Goal: Task Accomplishment & Management: Complete application form

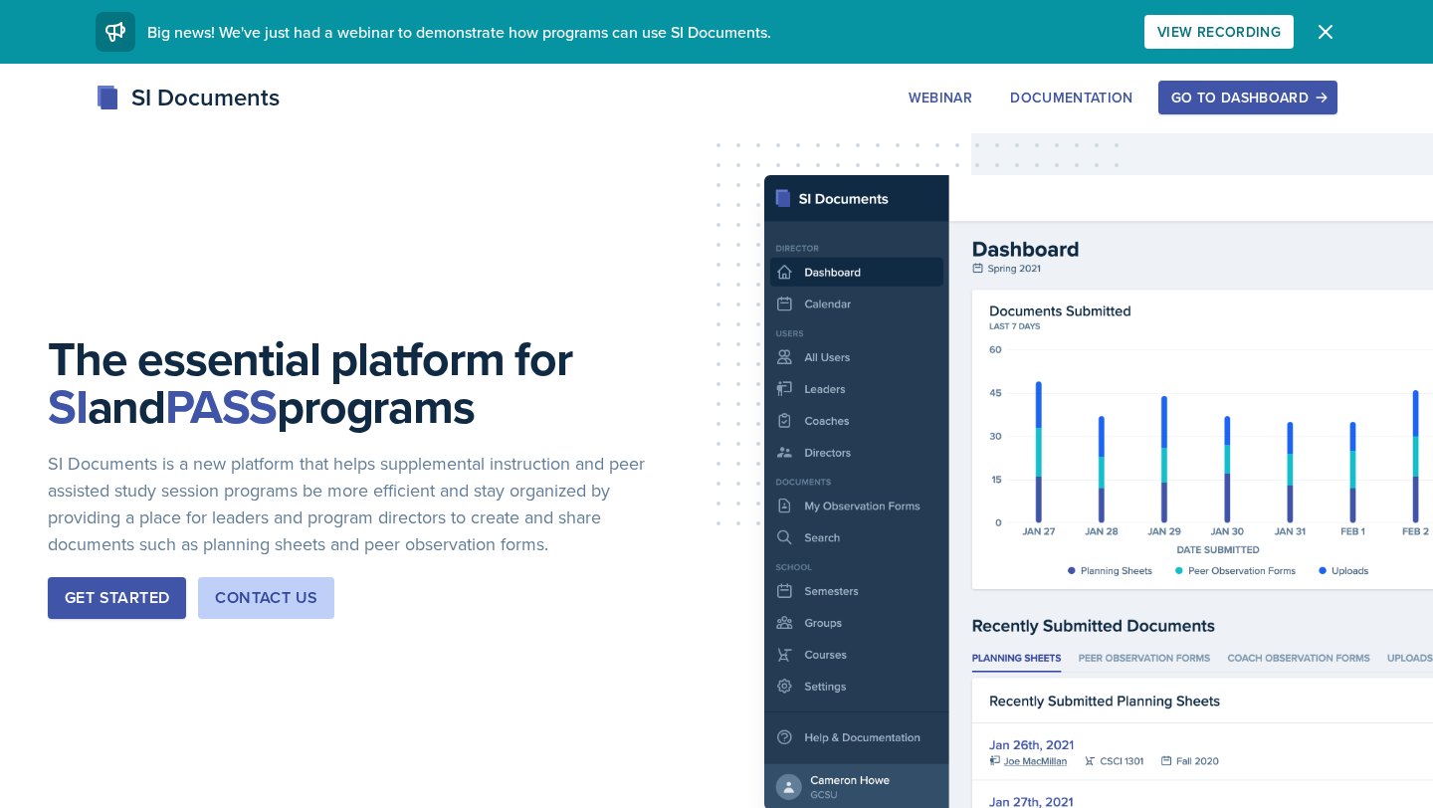
click at [1261, 91] on div "Go to Dashboard" at bounding box center [1247, 98] width 153 height 16
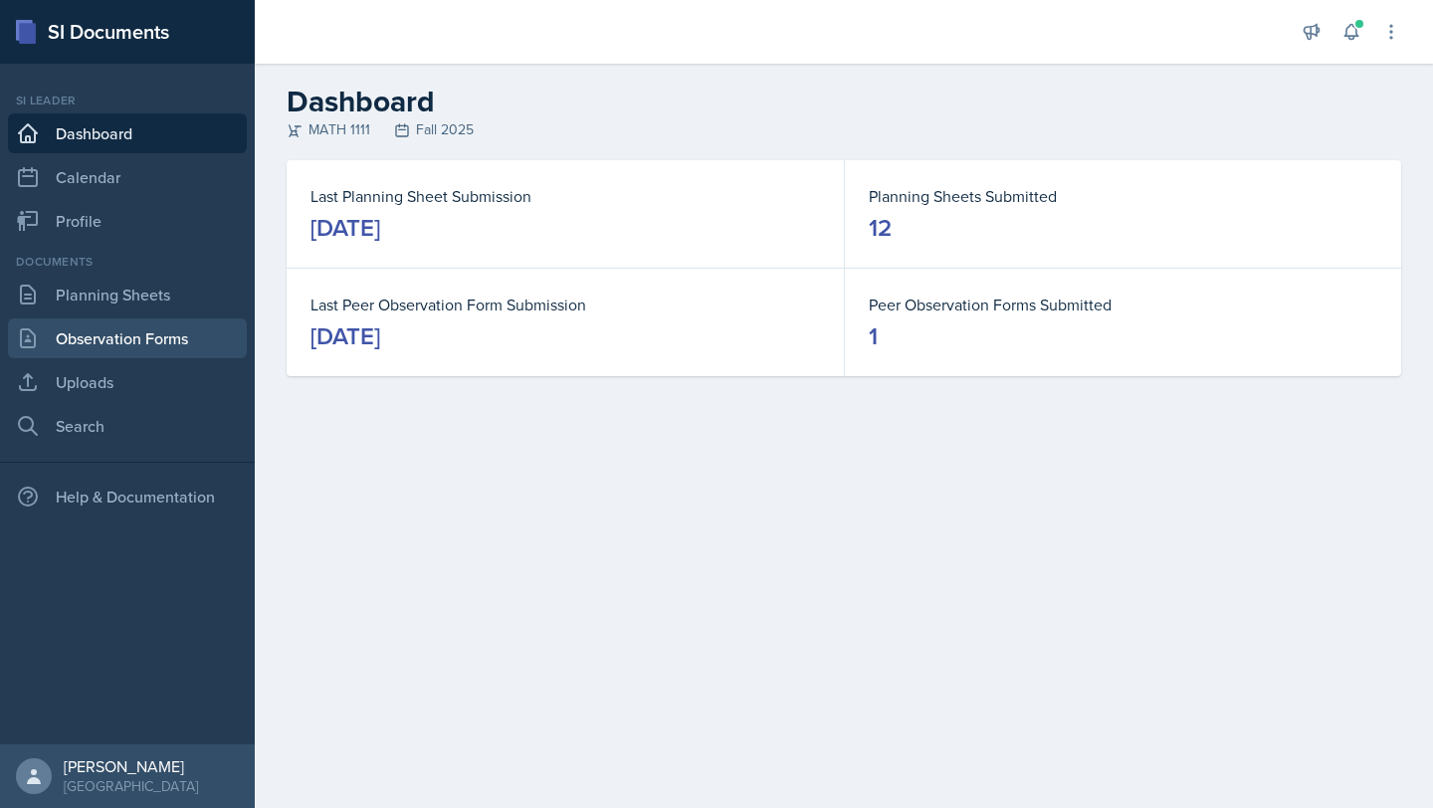
click at [101, 338] on link "Observation Forms" at bounding box center [127, 338] width 239 height 40
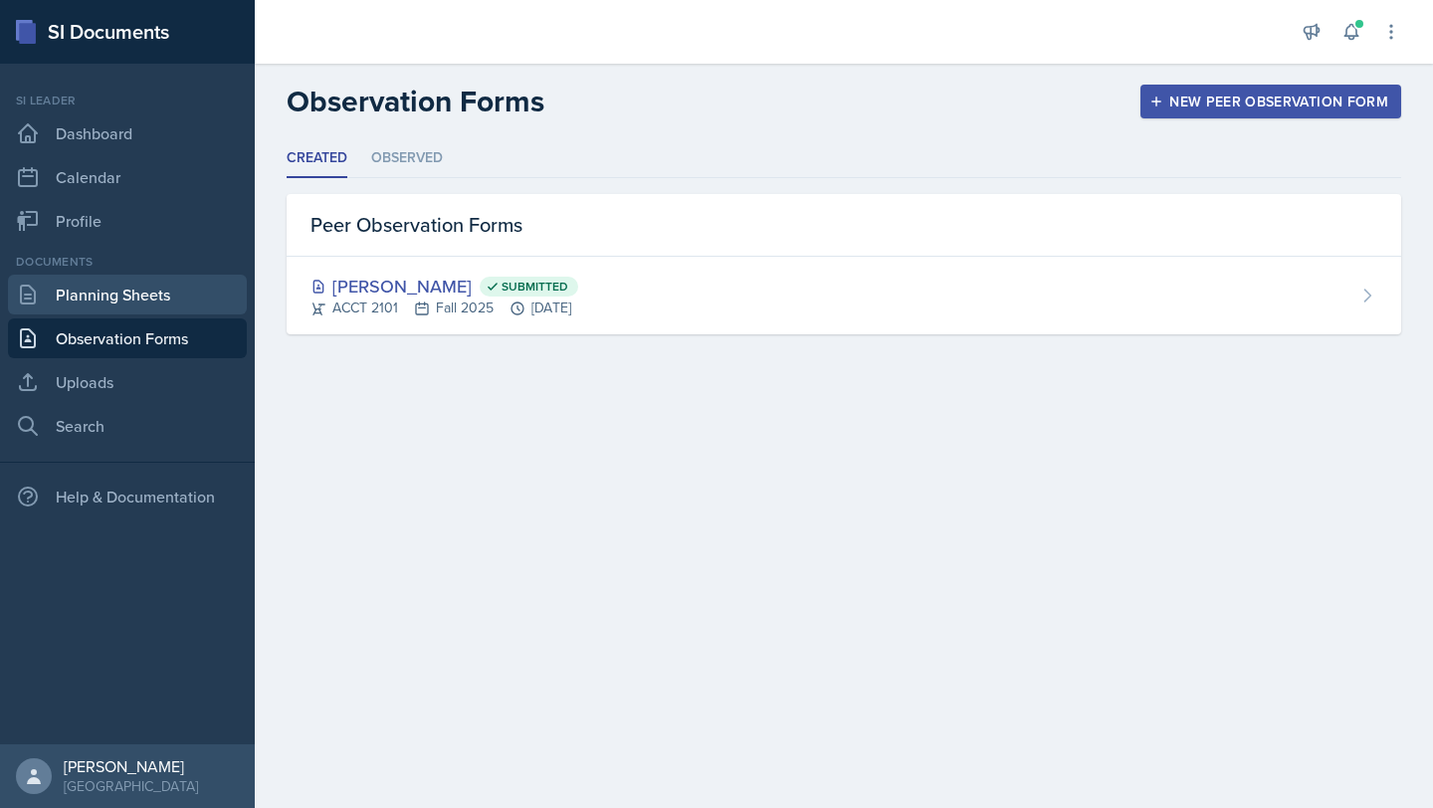
click at [109, 296] on link "Planning Sheets" at bounding box center [127, 295] width 239 height 40
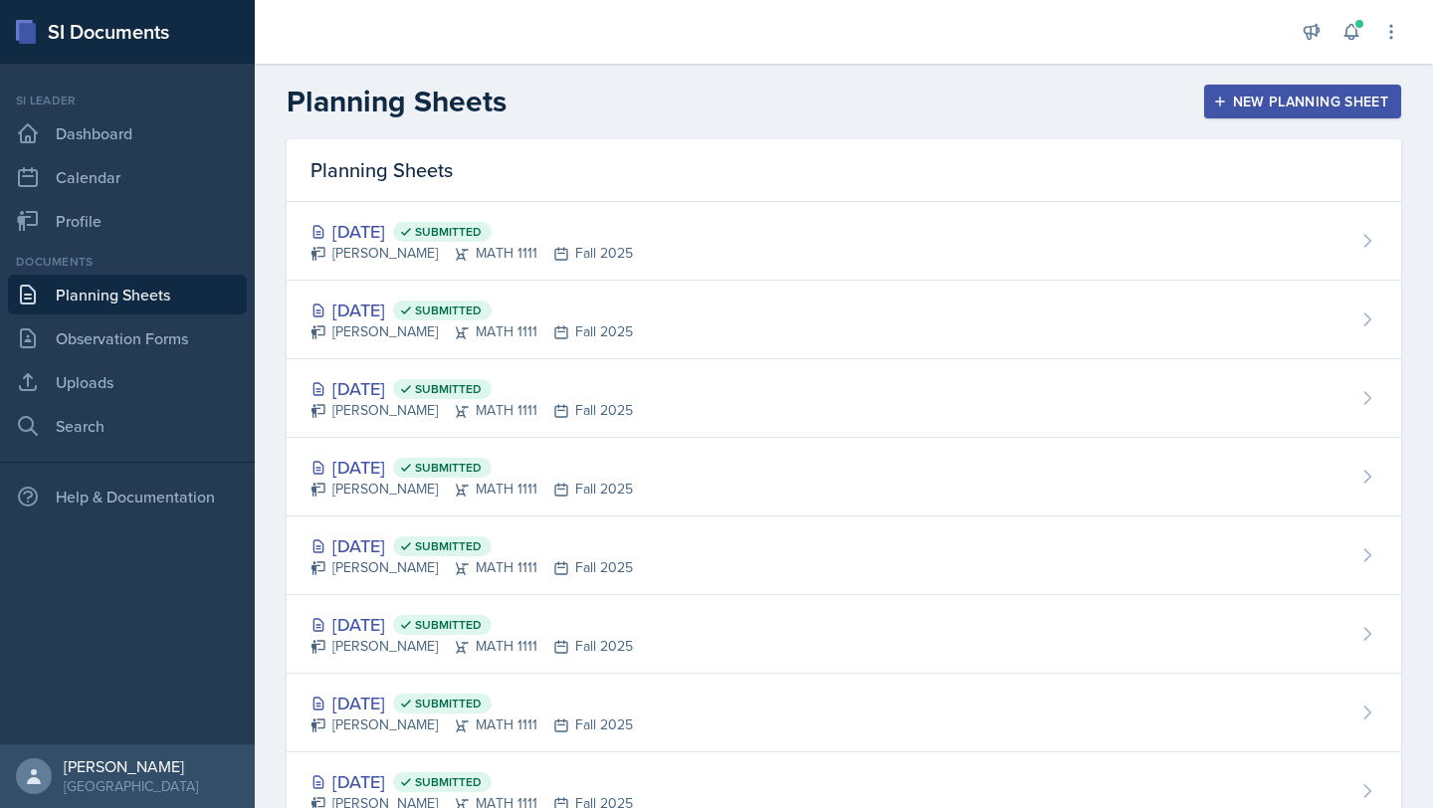
click at [1362, 94] on div "New Planning Sheet" at bounding box center [1302, 102] width 171 height 16
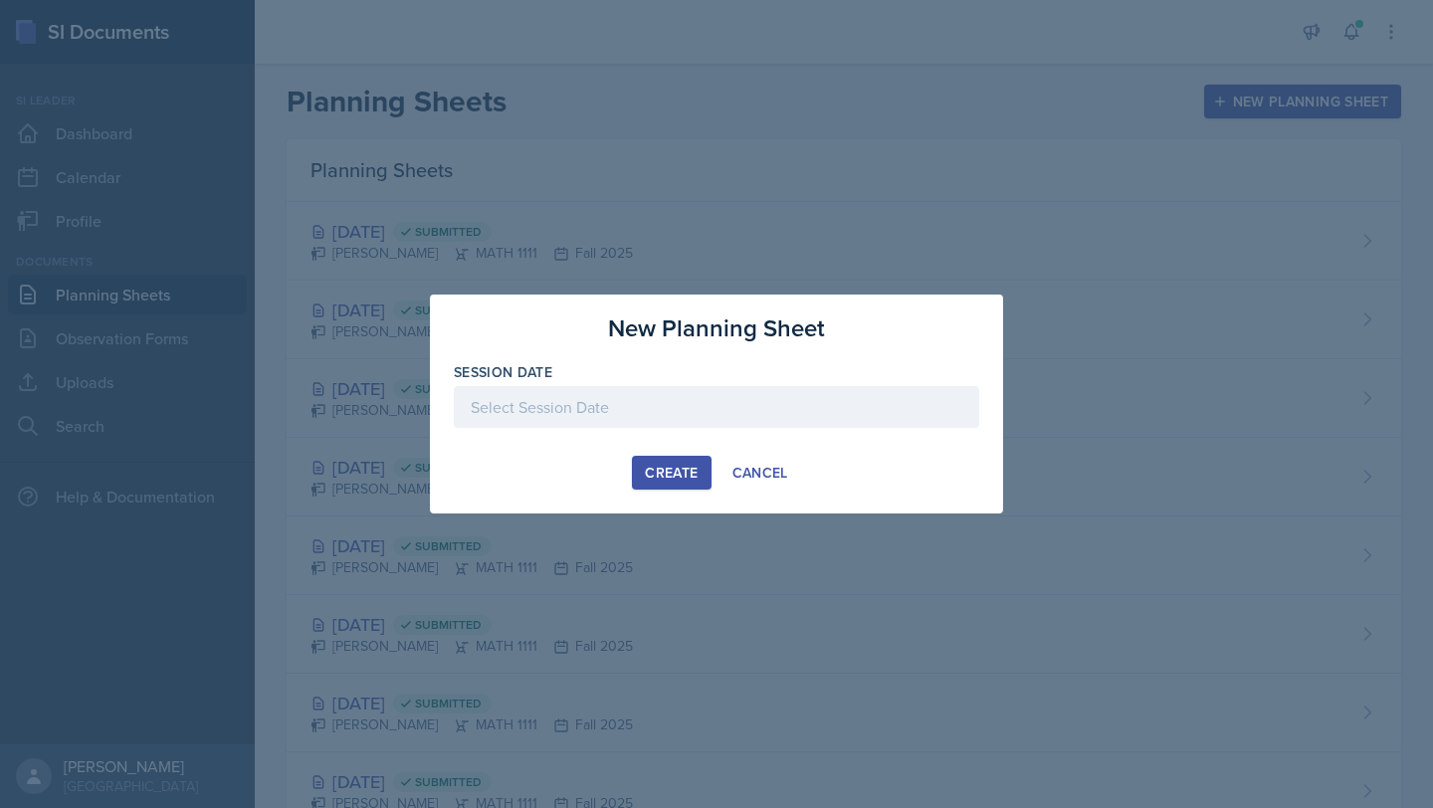
click at [873, 409] on div at bounding box center [716, 407] width 525 height 42
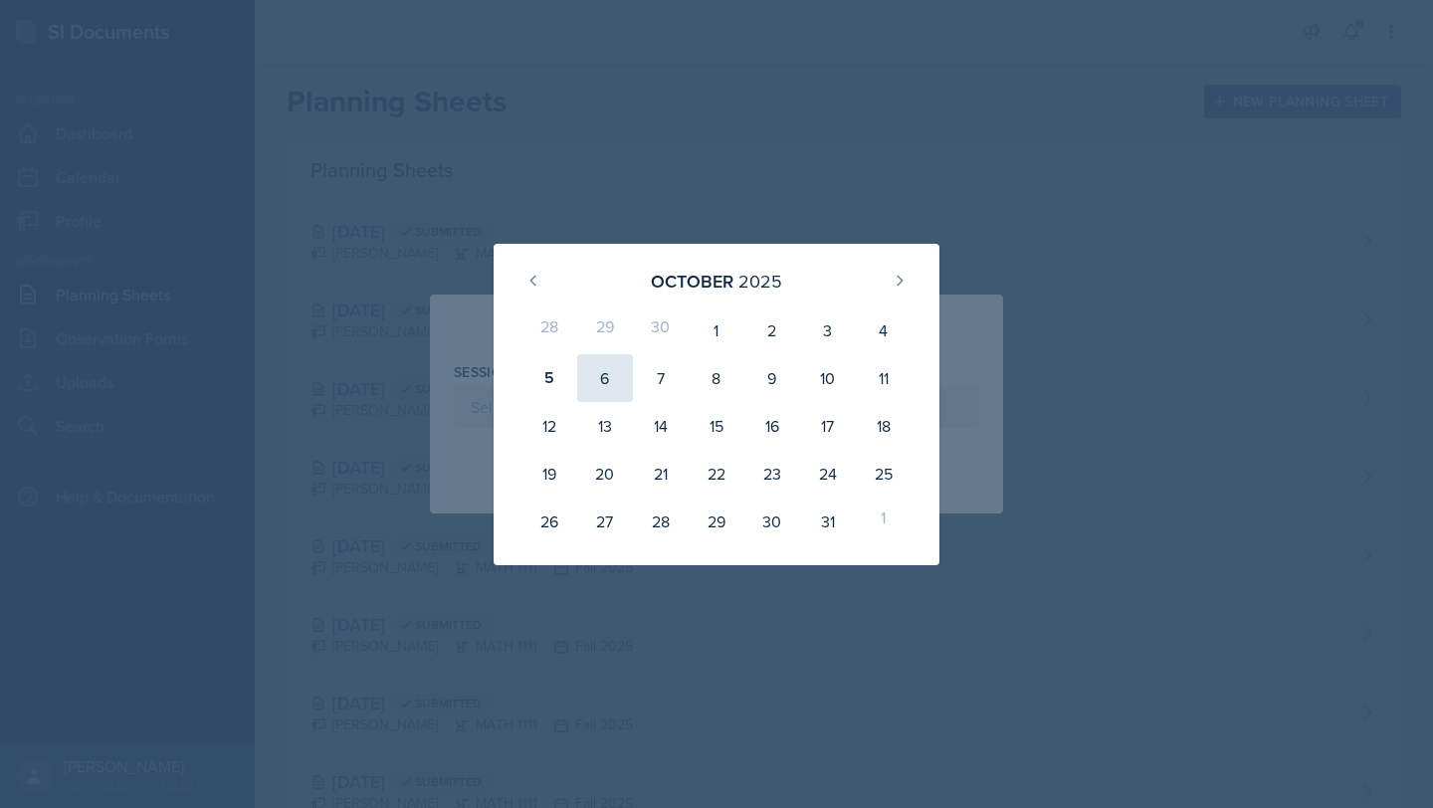
click at [605, 377] on div "6" at bounding box center [605, 378] width 56 height 48
type input "[DATE]"
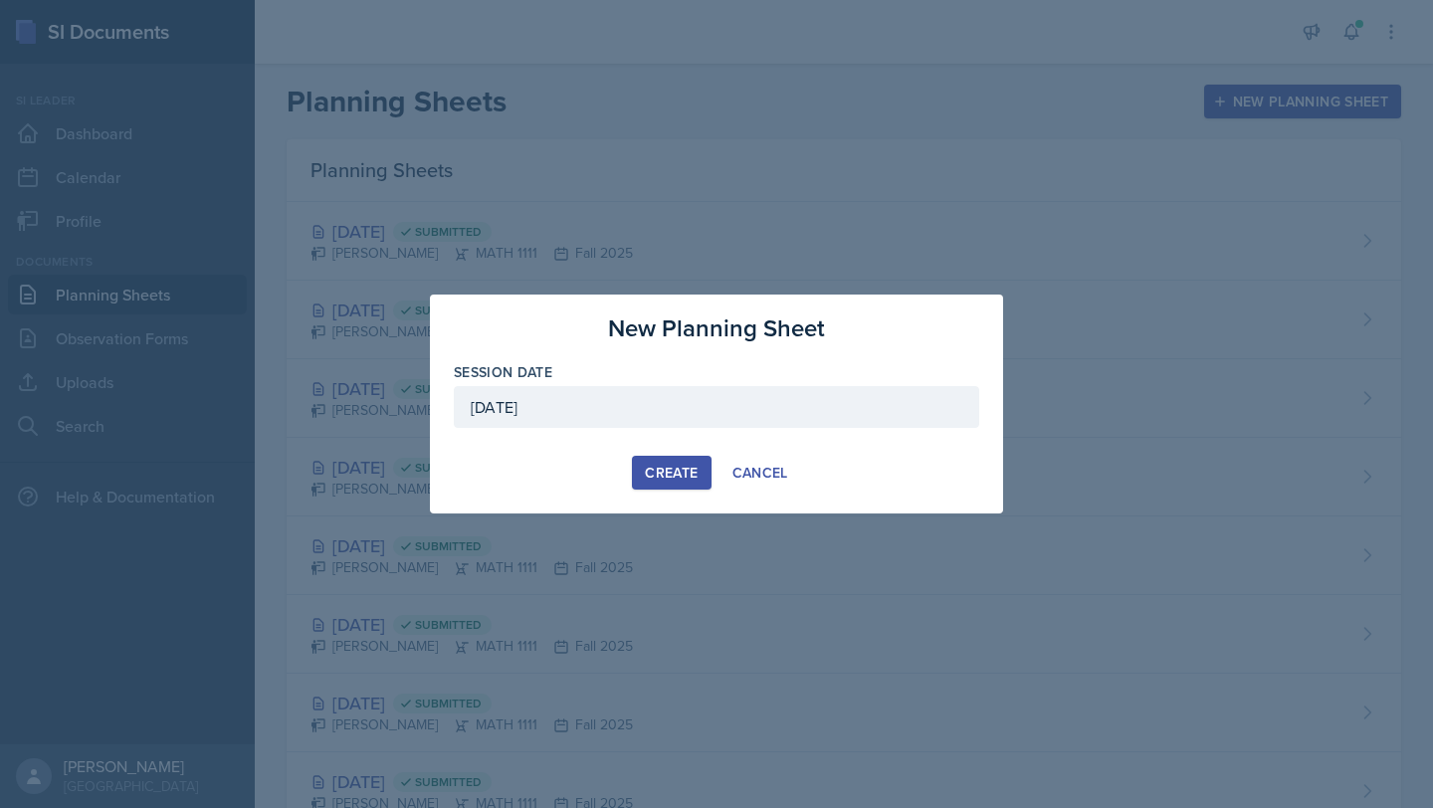
click at [651, 476] on div "Create" at bounding box center [671, 473] width 53 height 16
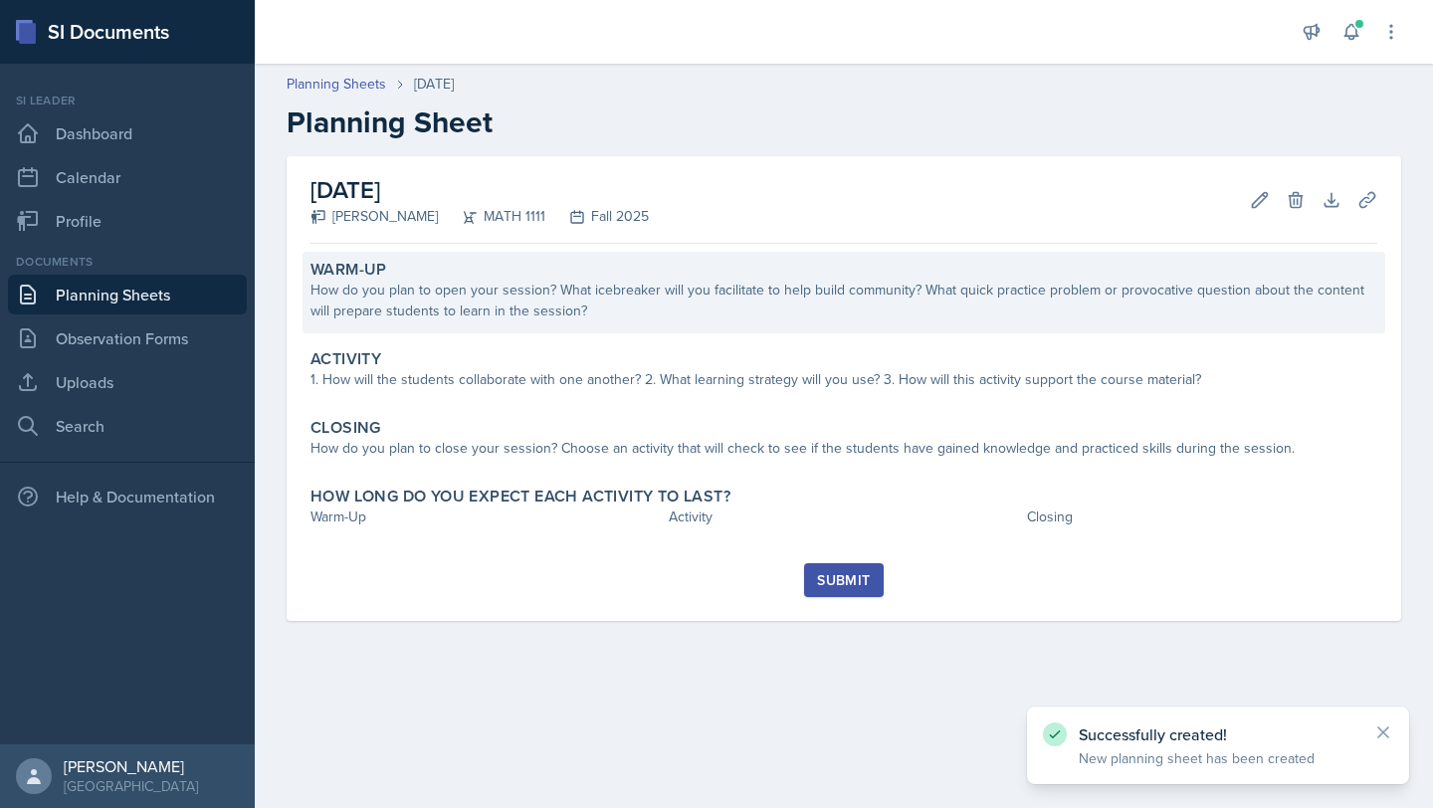
click at [668, 298] on div "How do you plan to open your session? What icebreaker will you facilitate to he…" at bounding box center [843, 301] width 1067 height 42
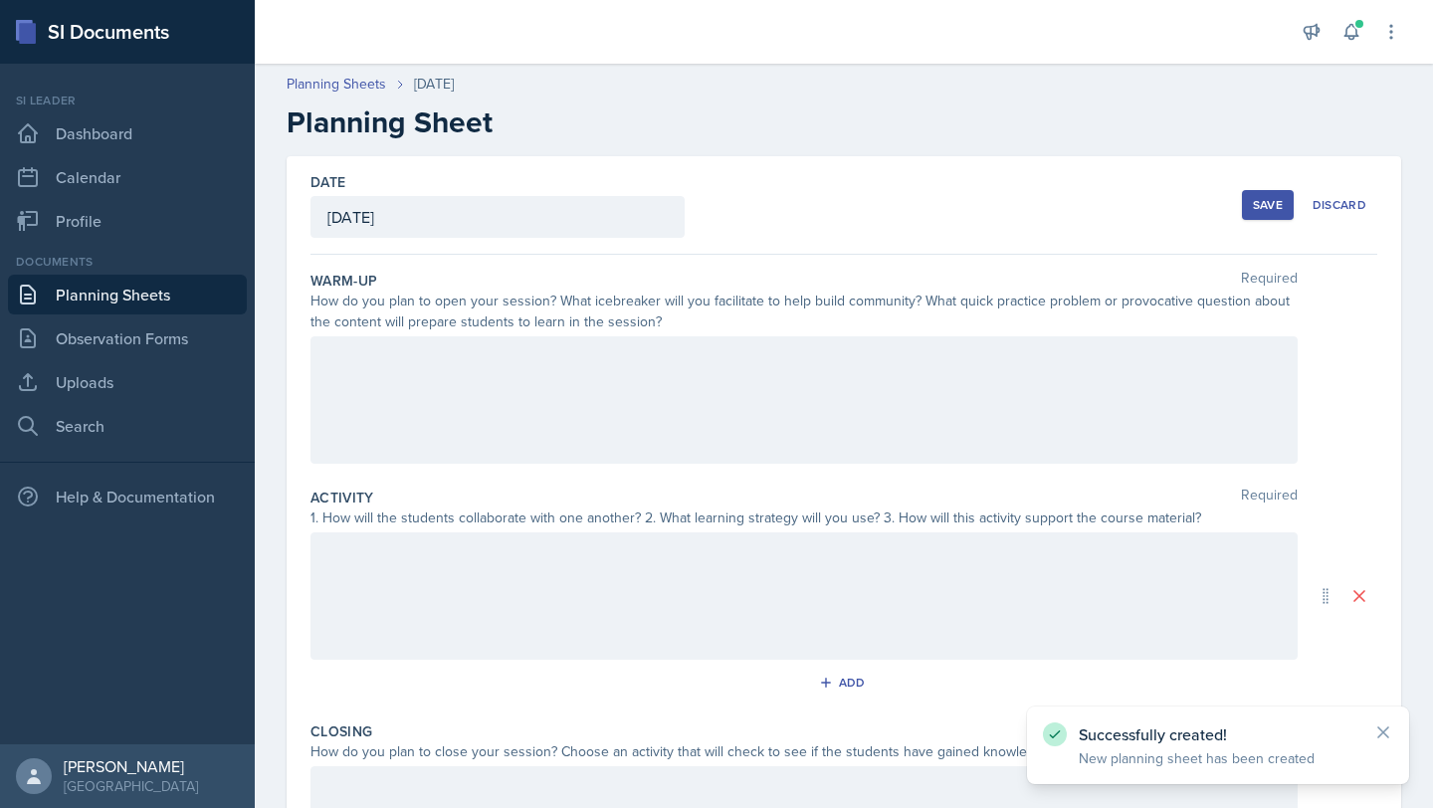
click at [635, 371] on div at bounding box center [803, 399] width 987 height 127
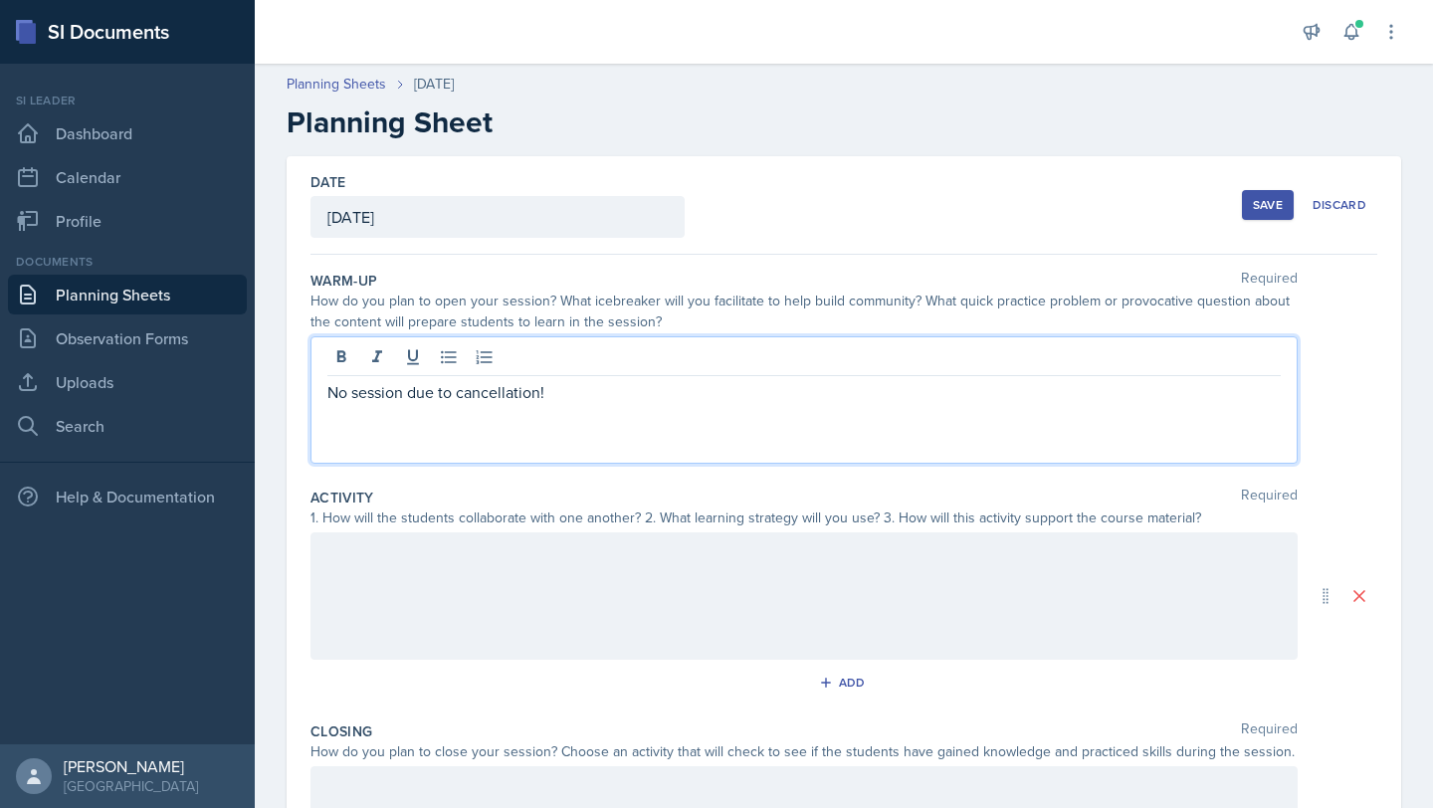
click at [416, 389] on p "No session due to cancellation!" at bounding box center [803, 392] width 953 height 24
click at [416, 390] on p "No session due to cancellation!" at bounding box center [803, 392] width 953 height 24
copy p "No session due to cancellation!"
click at [486, 652] on div at bounding box center [803, 595] width 987 height 127
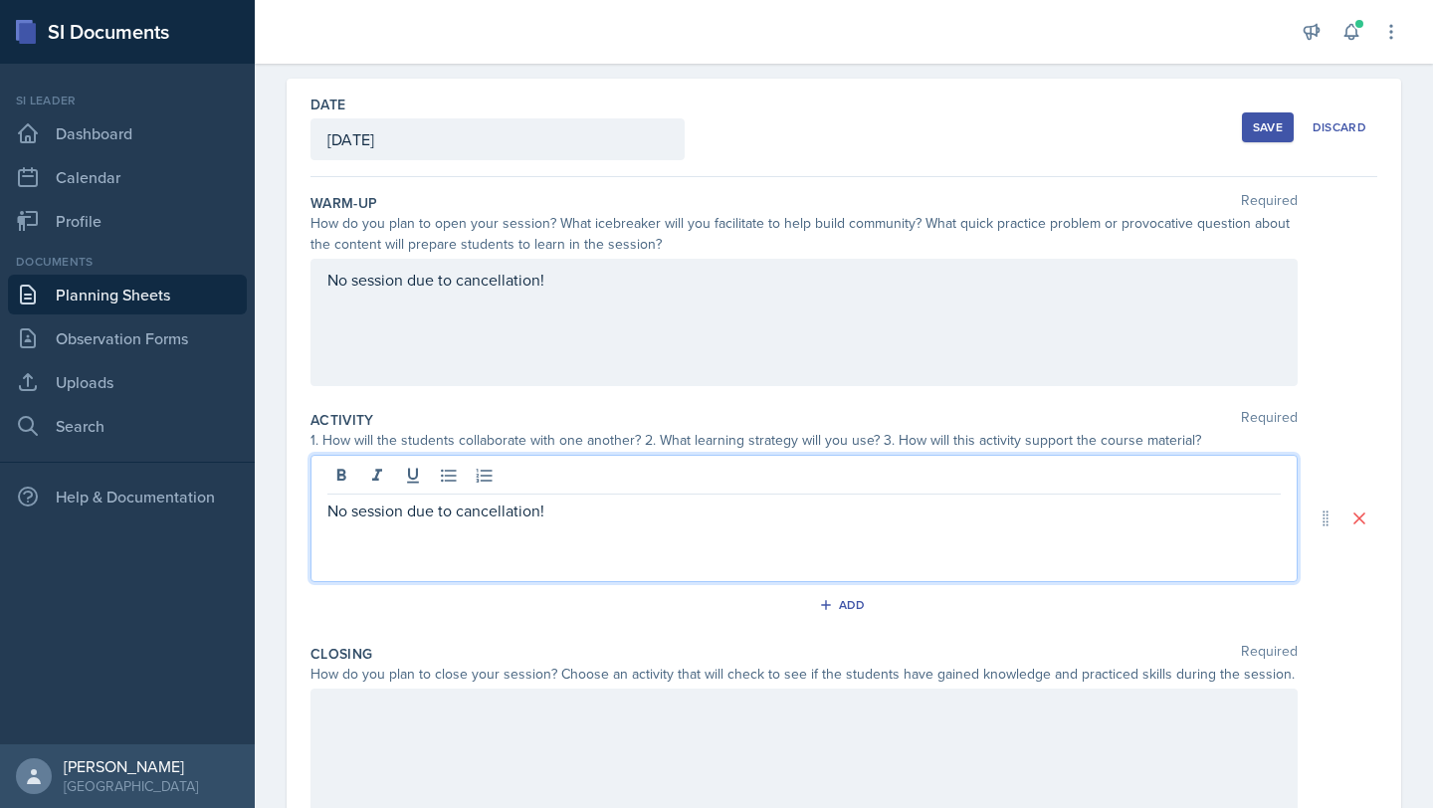
scroll to position [276, 0]
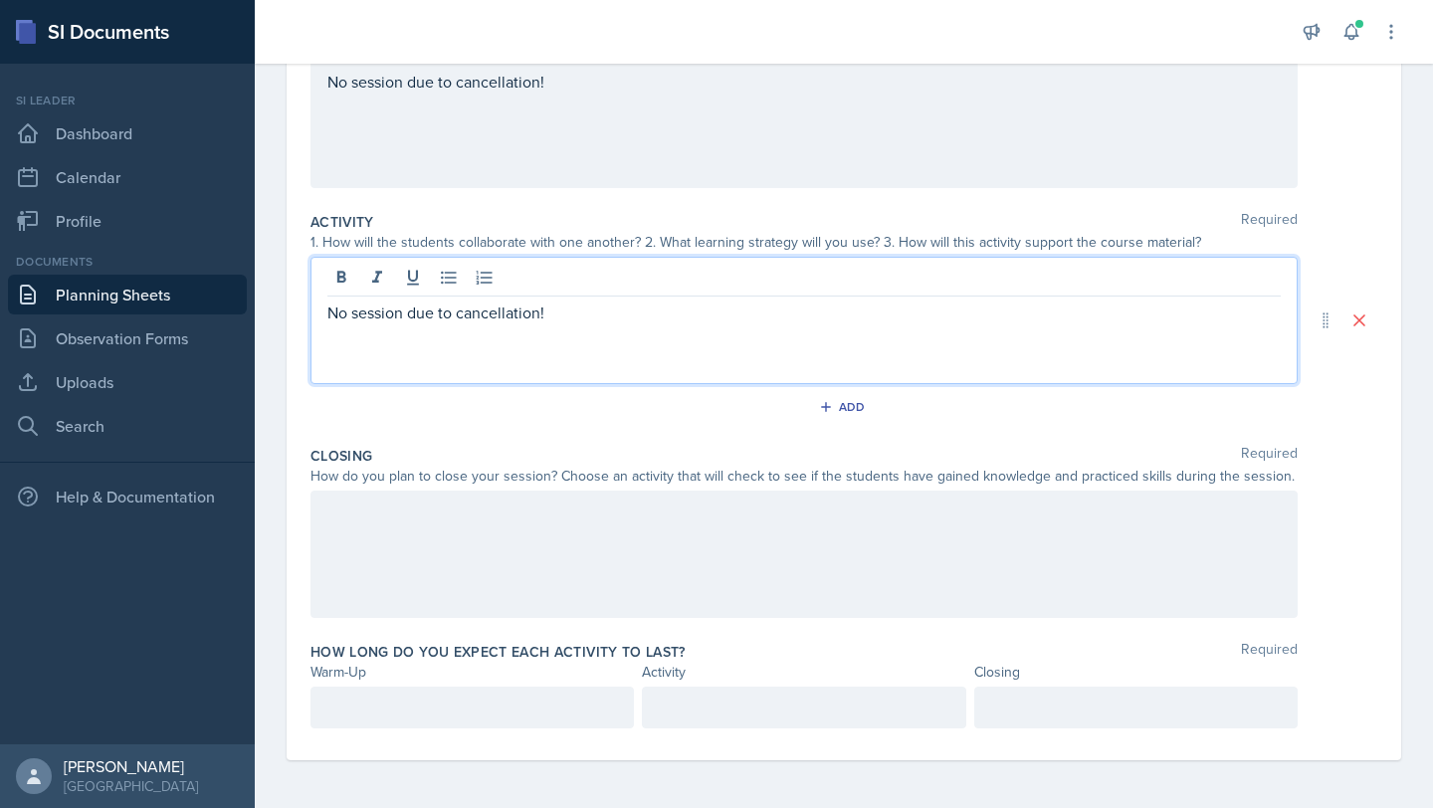
click at [573, 500] on div at bounding box center [803, 554] width 987 height 127
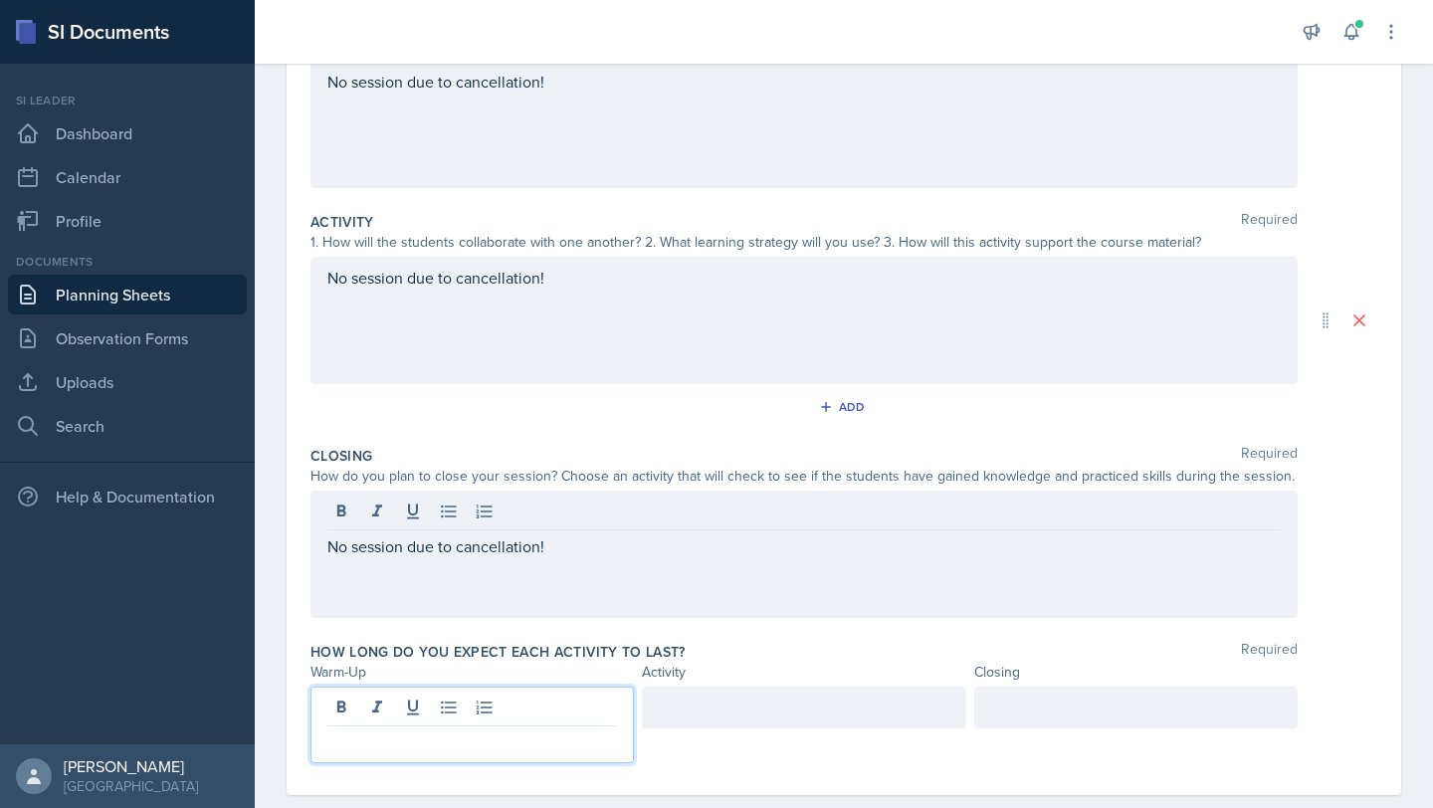
click at [511, 712] on div at bounding box center [471, 725] width 323 height 77
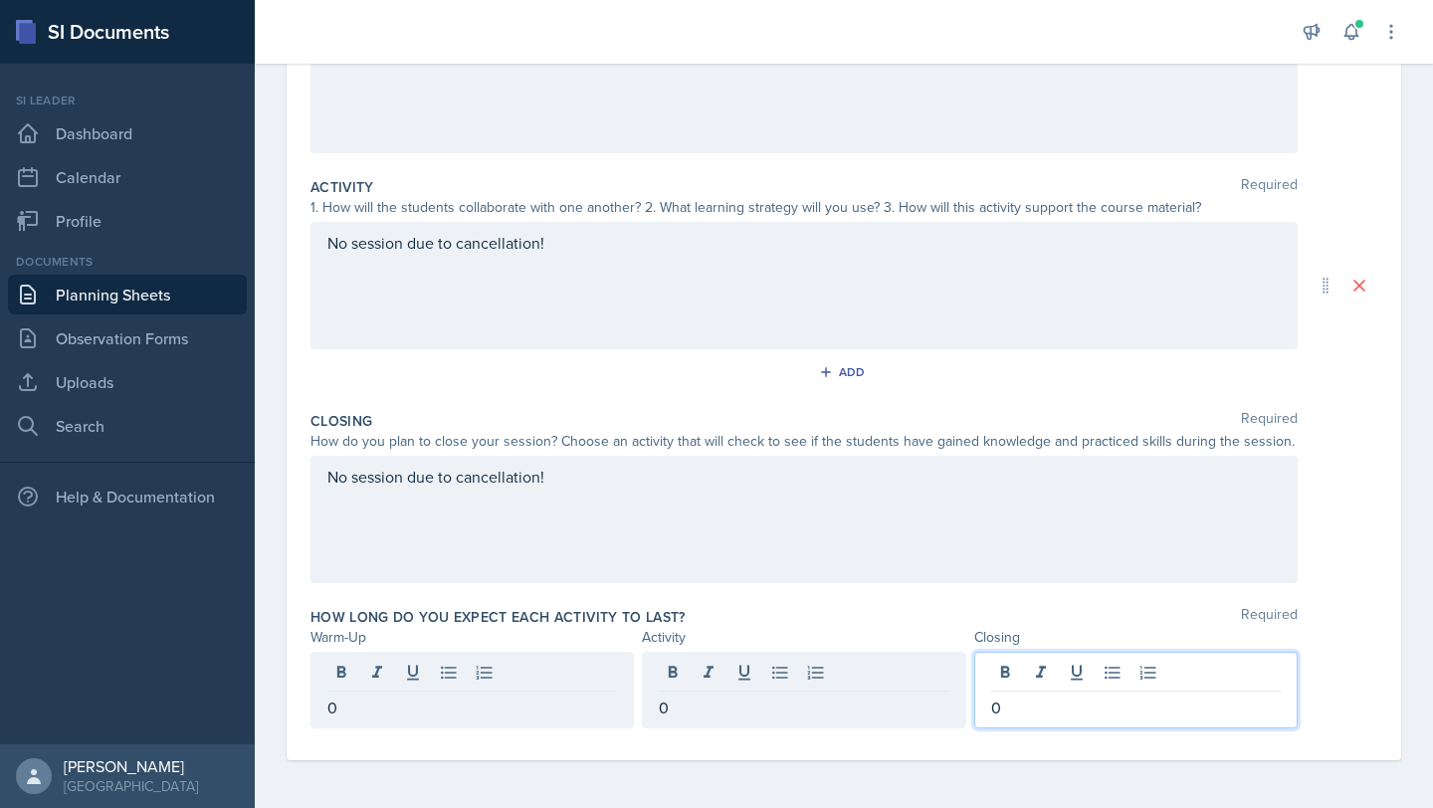
scroll to position [0, 0]
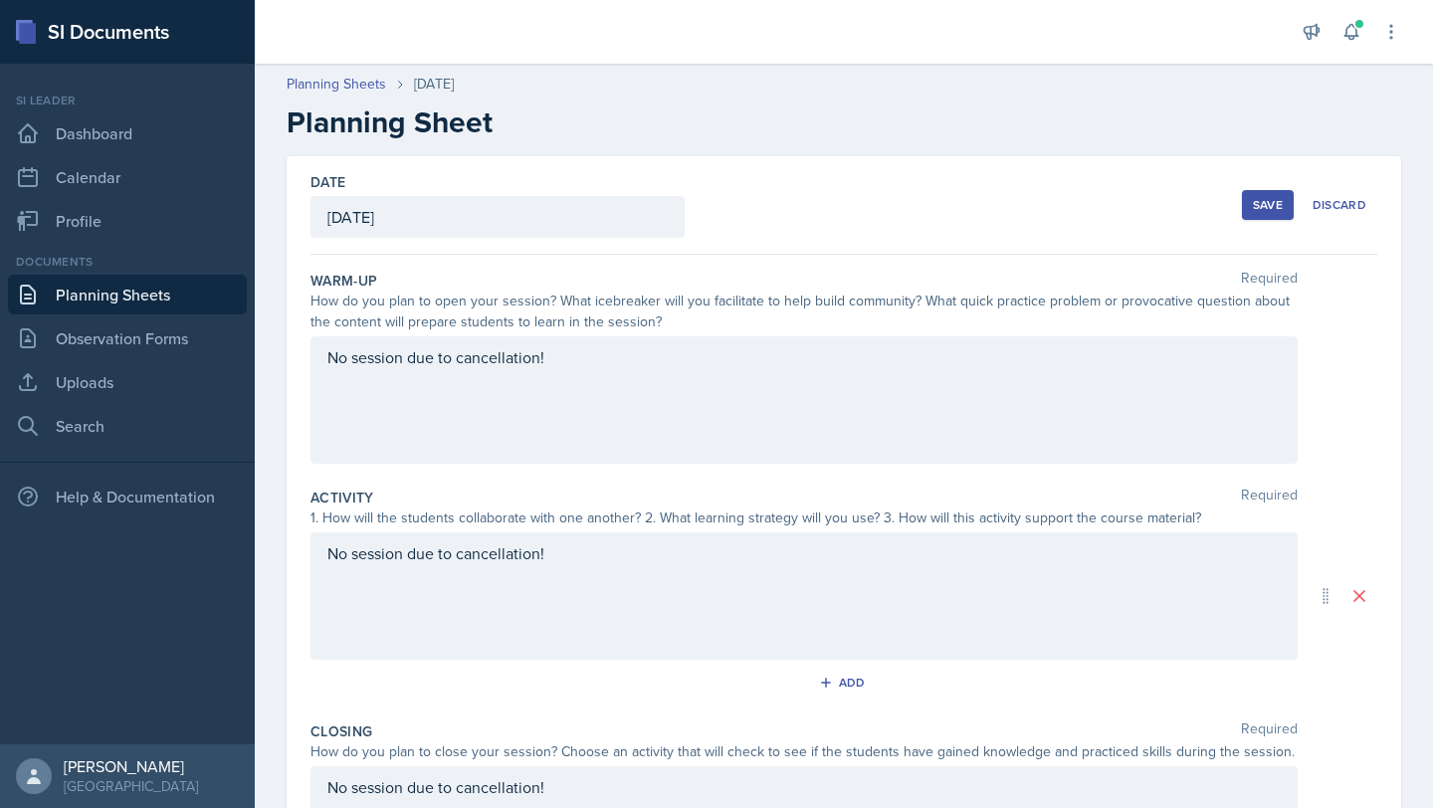
click at [1250, 214] on button "Save" at bounding box center [1268, 205] width 52 height 30
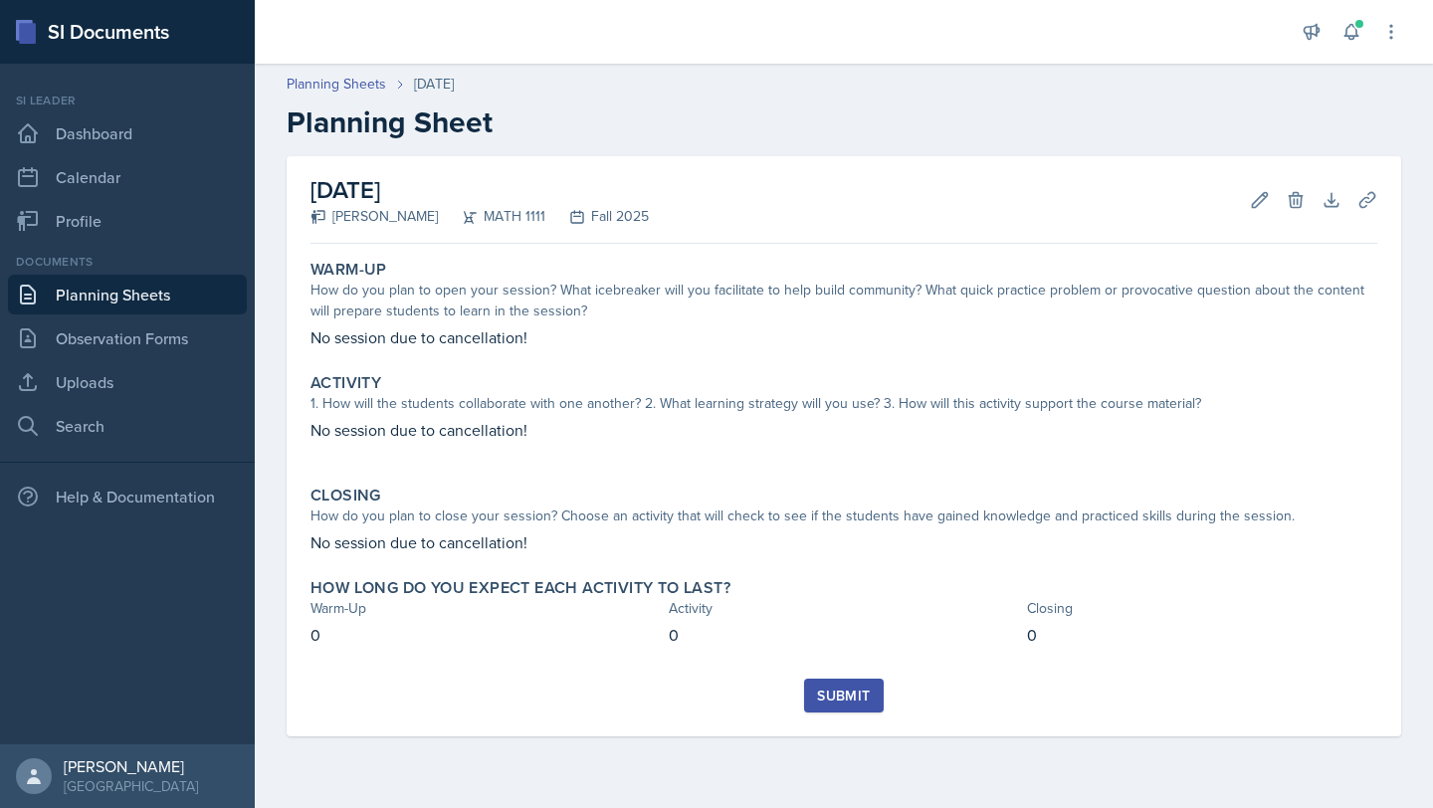
click at [854, 701] on div "Submit" at bounding box center [843, 696] width 53 height 16
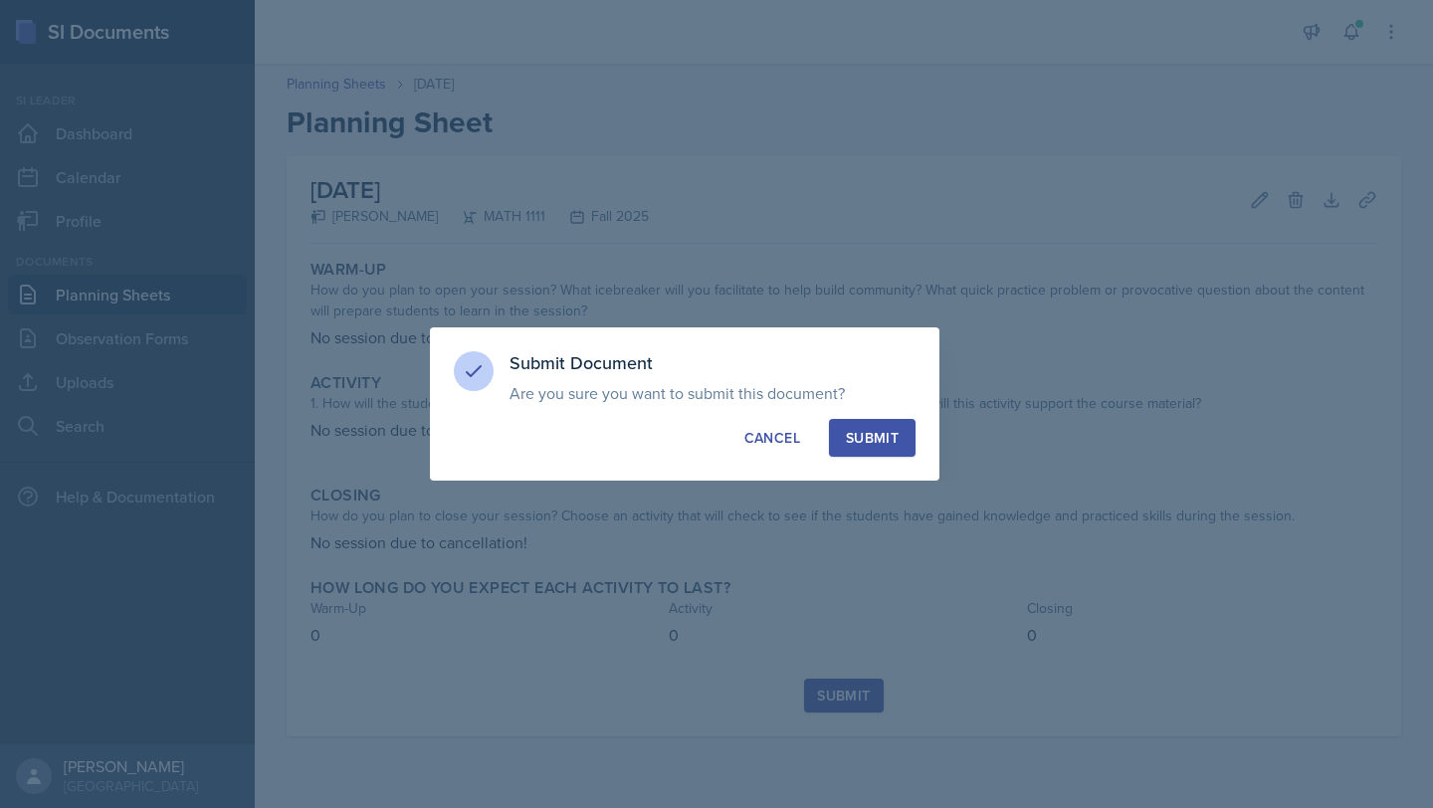
click at [865, 441] on div "Submit" at bounding box center [872, 438] width 53 height 20
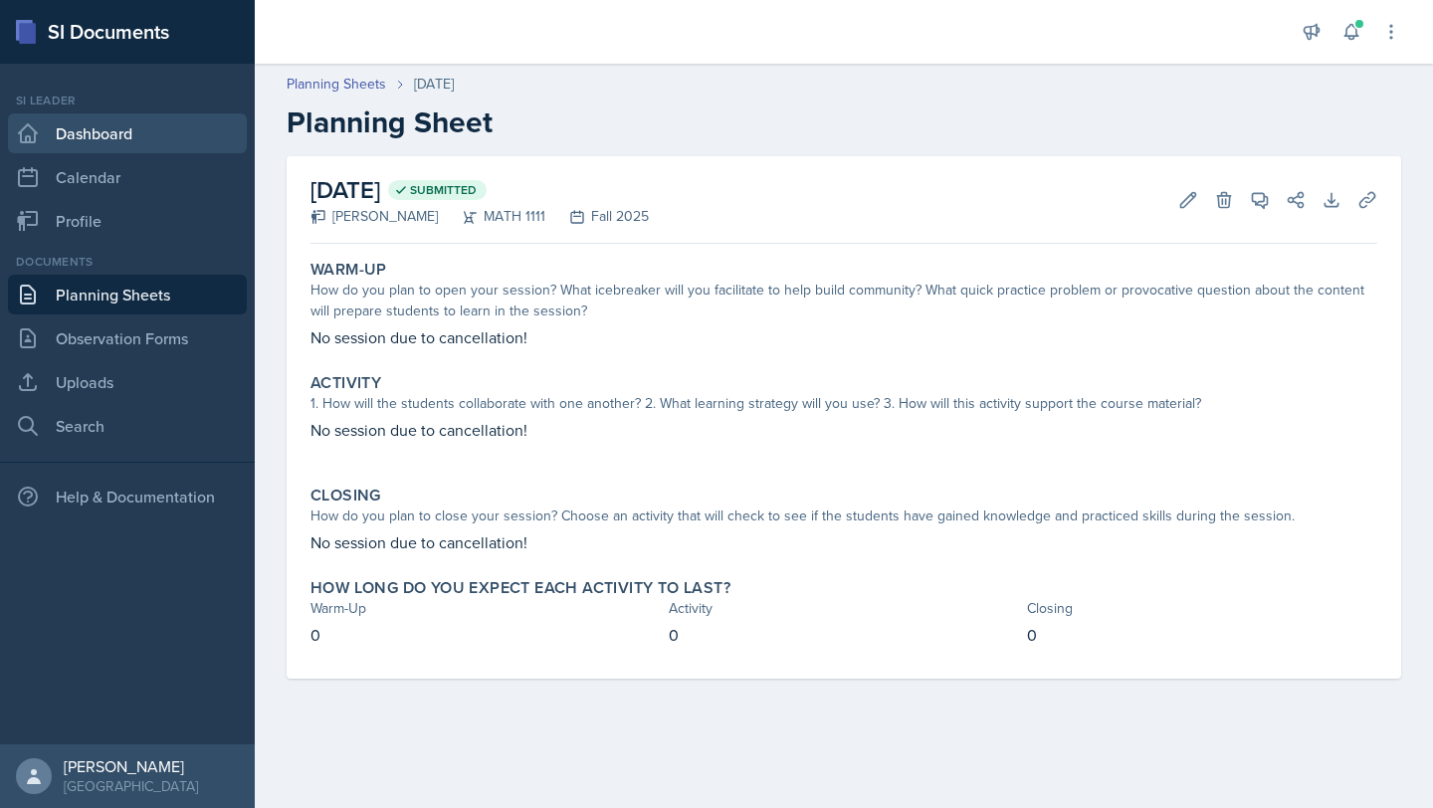
click at [153, 122] on link "Dashboard" at bounding box center [127, 133] width 239 height 40
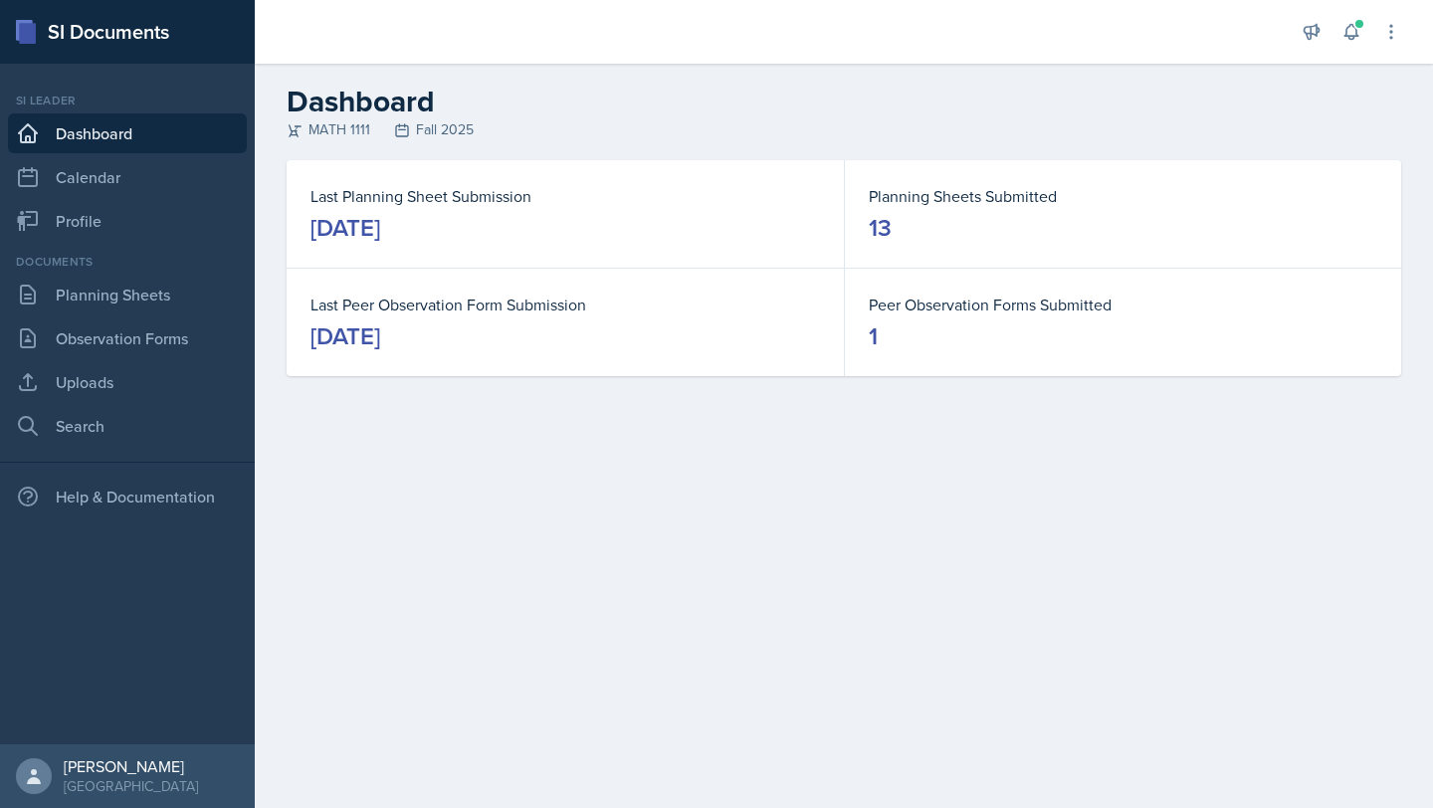
click at [161, 273] on div "Documents Planning Sheets Observation Forms Uploads Search" at bounding box center [127, 349] width 239 height 193
click at [161, 301] on link "Planning Sheets" at bounding box center [127, 295] width 239 height 40
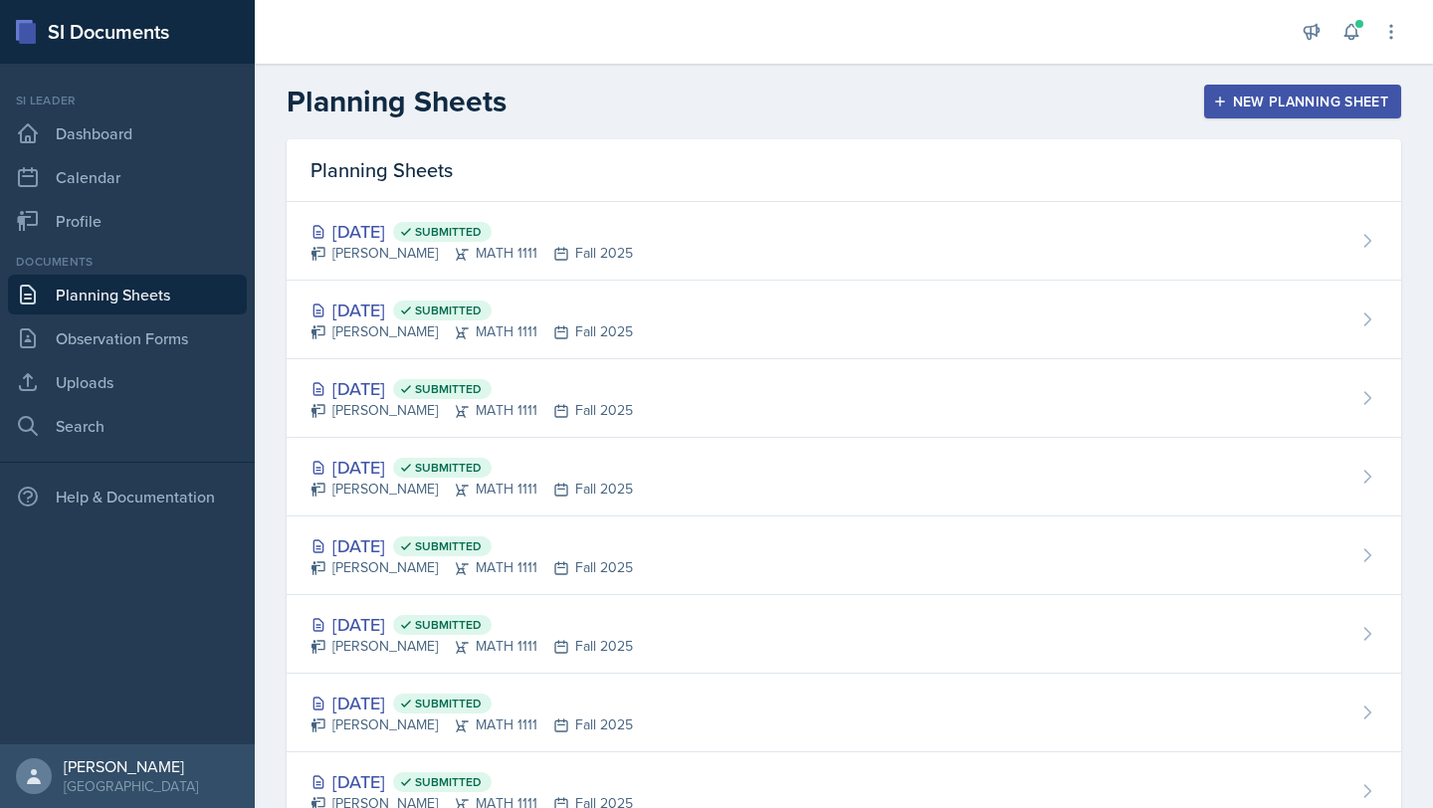
click at [1229, 108] on div "New Planning Sheet" at bounding box center [1302, 102] width 171 height 16
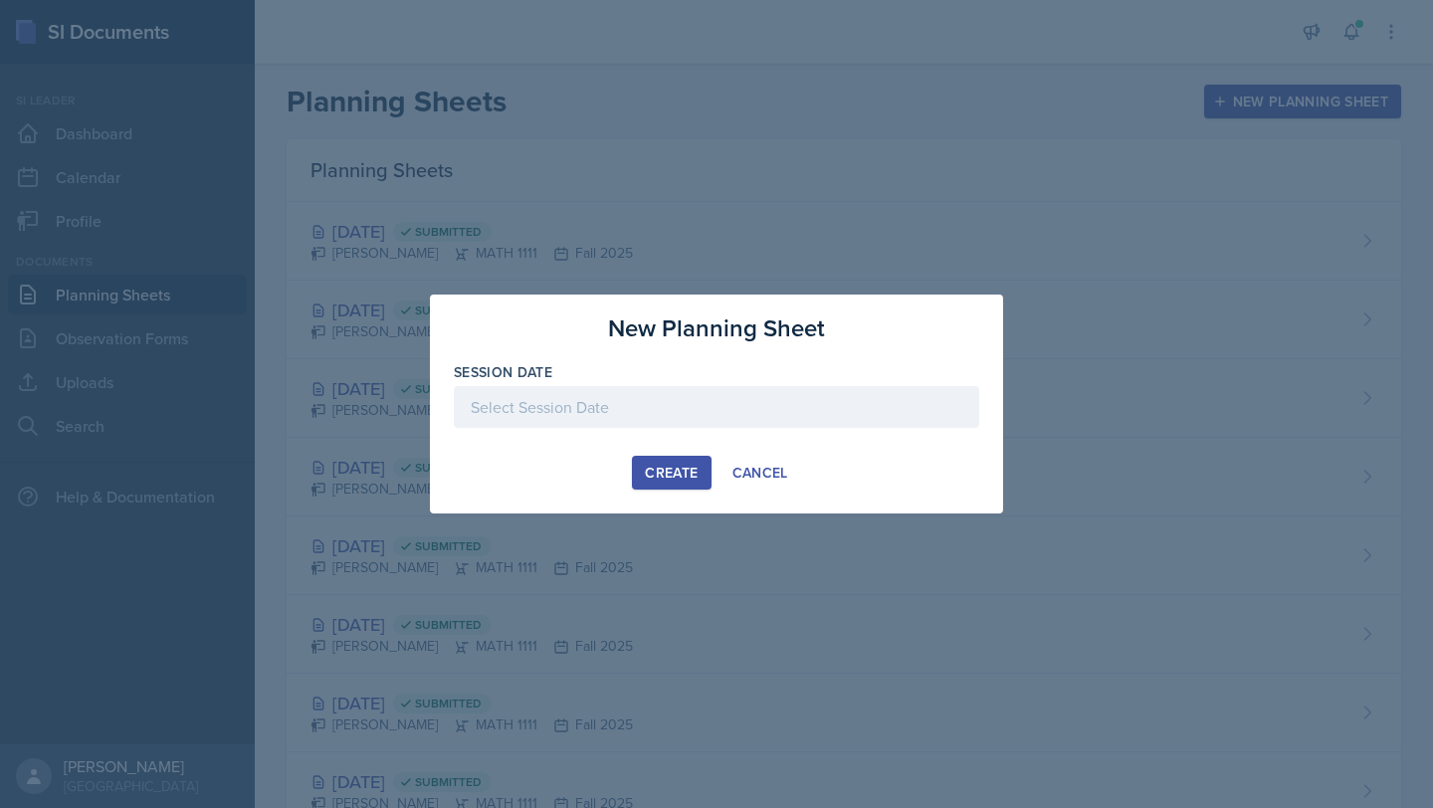
click at [900, 400] on div at bounding box center [716, 407] width 525 height 42
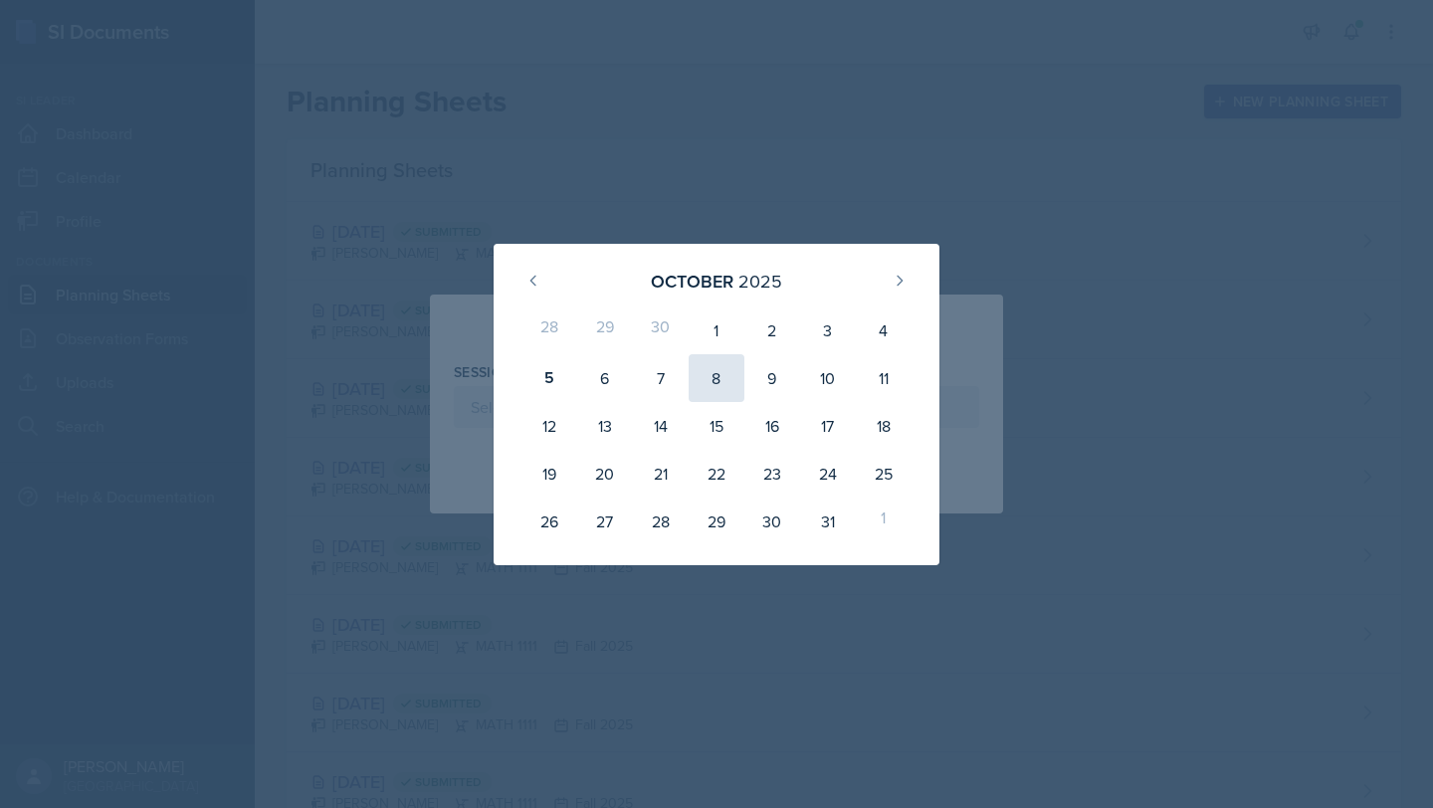
click at [730, 376] on div "8" at bounding box center [717, 378] width 56 height 48
type input "[DATE]"
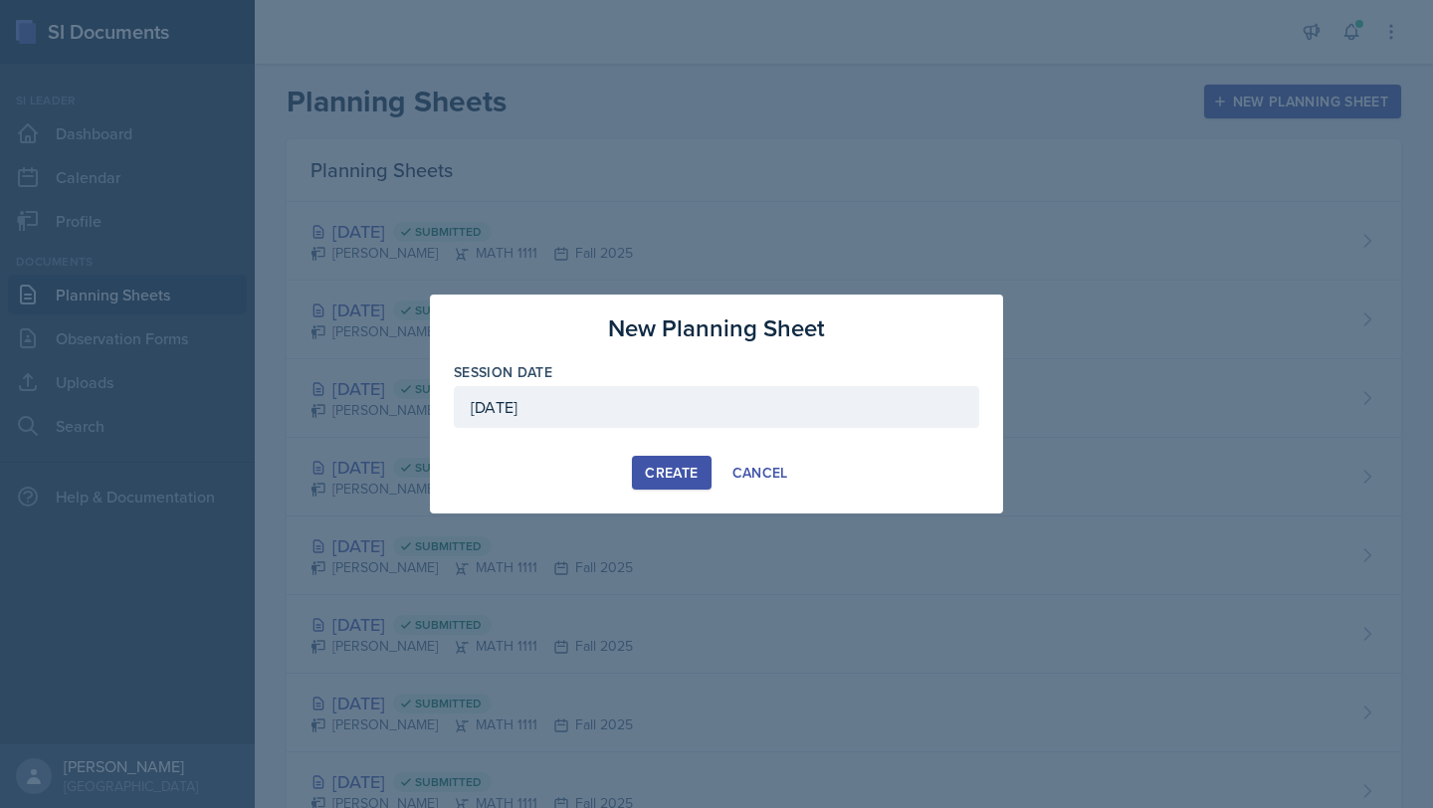
click at [668, 466] on div "Create" at bounding box center [671, 473] width 53 height 16
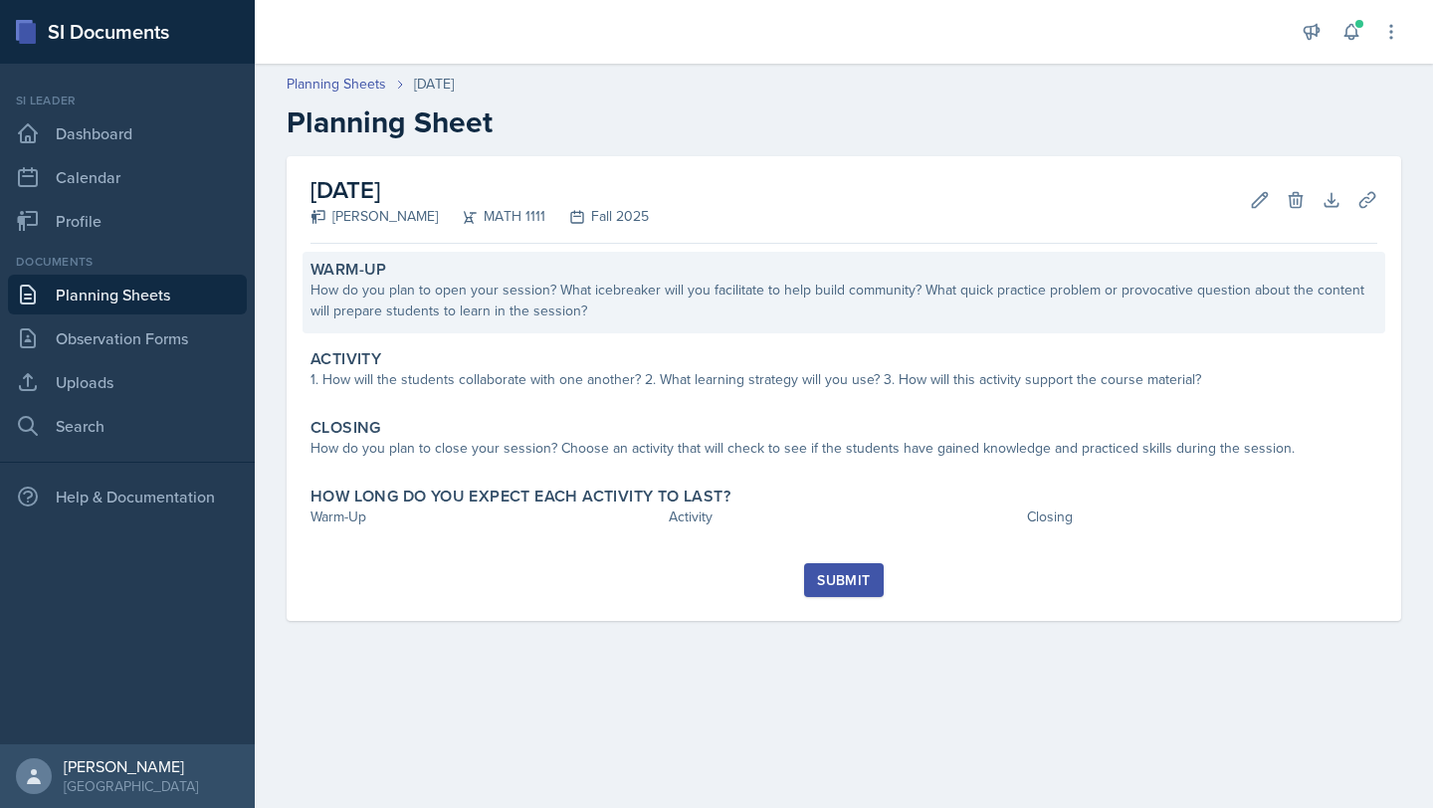
click at [686, 316] on div "How do you plan to open your session? What icebreaker will you facilitate to he…" at bounding box center [843, 301] width 1067 height 42
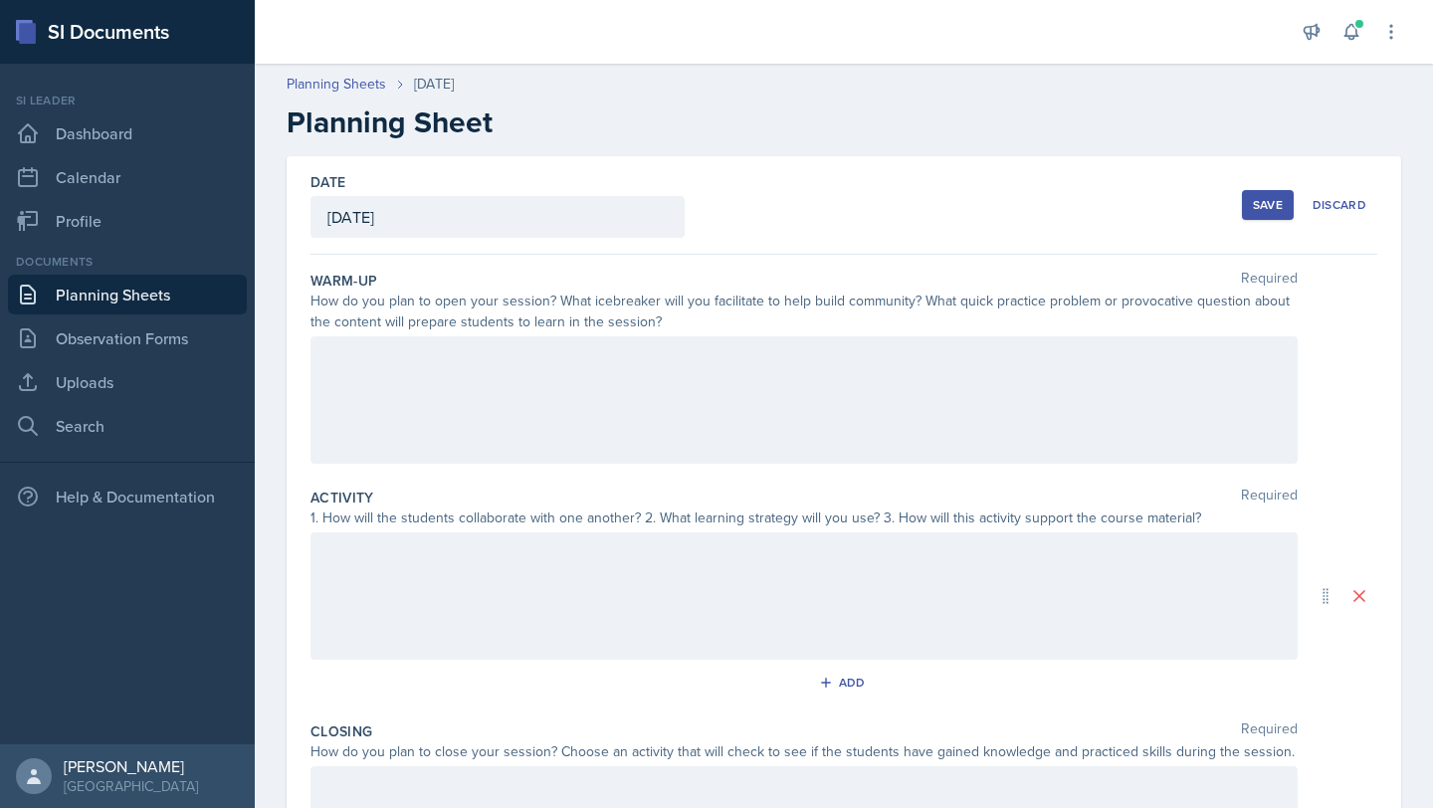
click at [779, 389] on div at bounding box center [803, 399] width 987 height 127
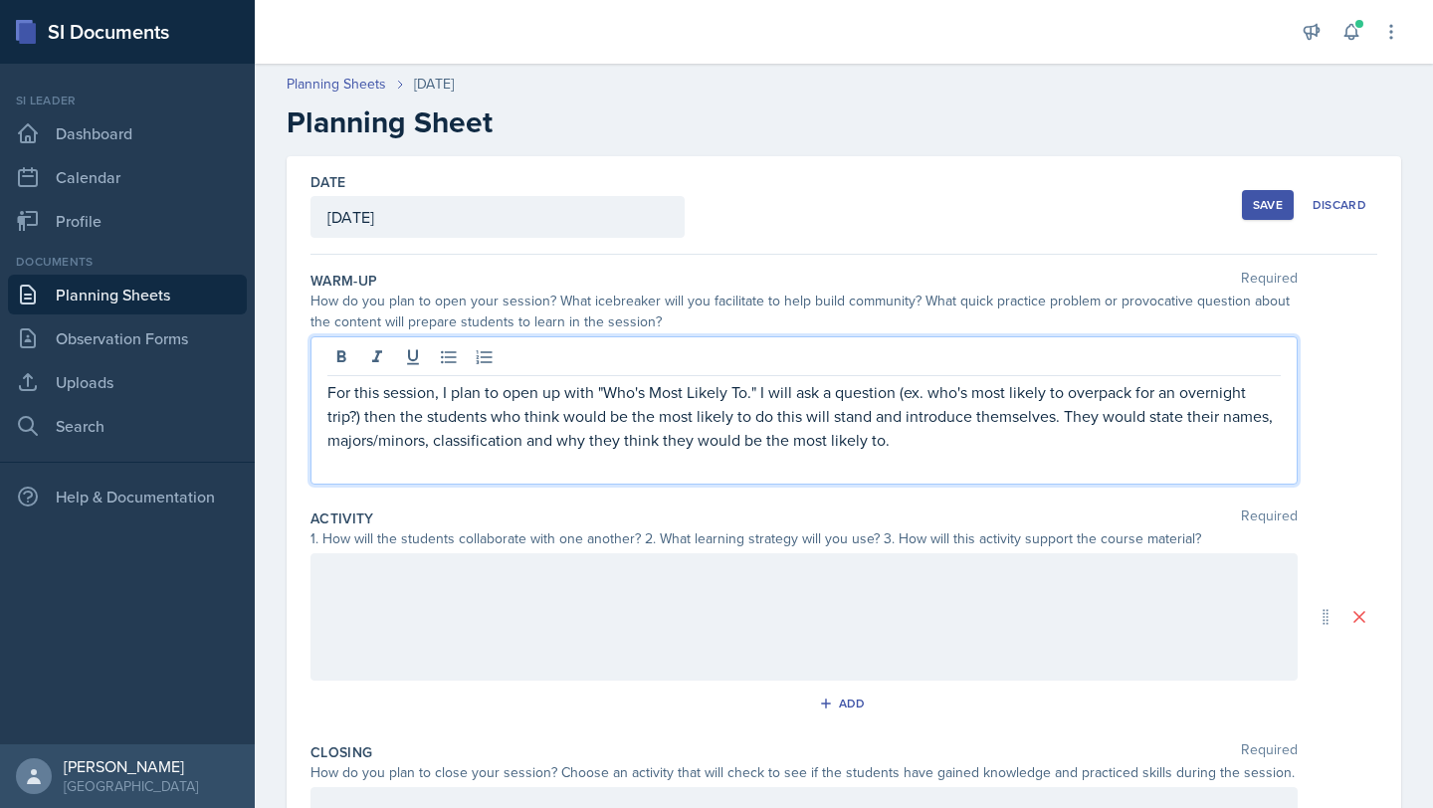
click at [745, 599] on div at bounding box center [803, 616] width 987 height 127
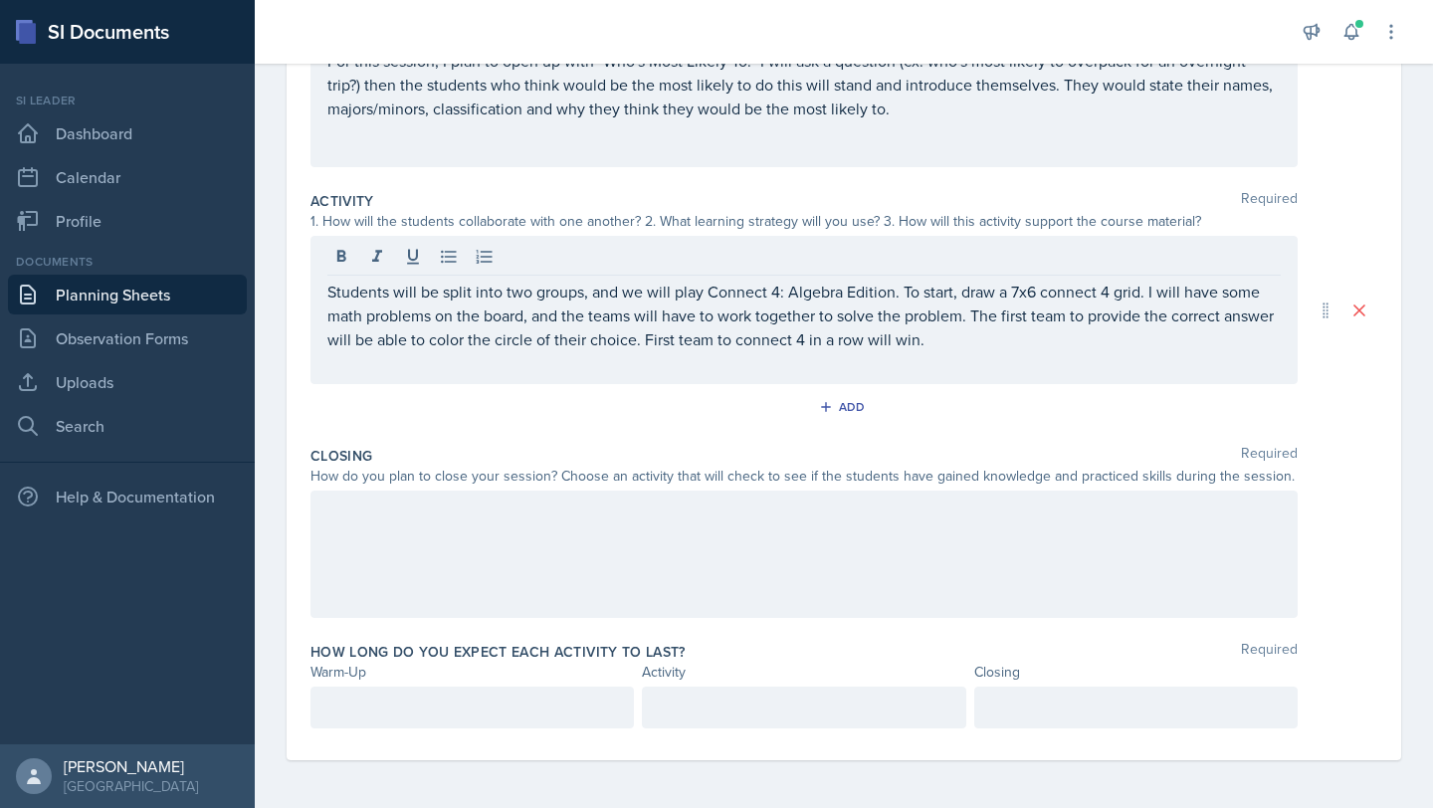
click at [709, 591] on div at bounding box center [803, 554] width 987 height 127
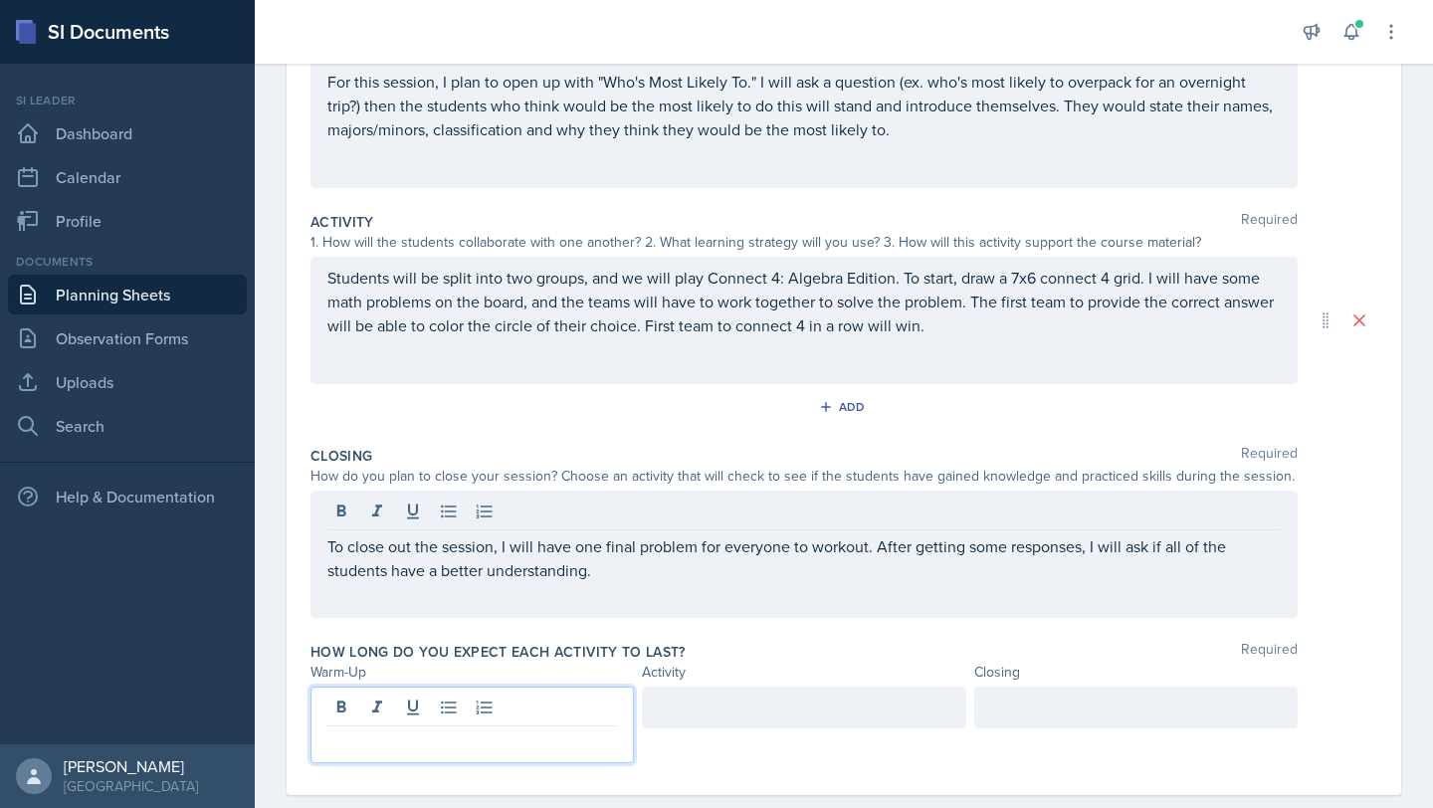
click at [511, 730] on p at bounding box center [472, 742] width 290 height 24
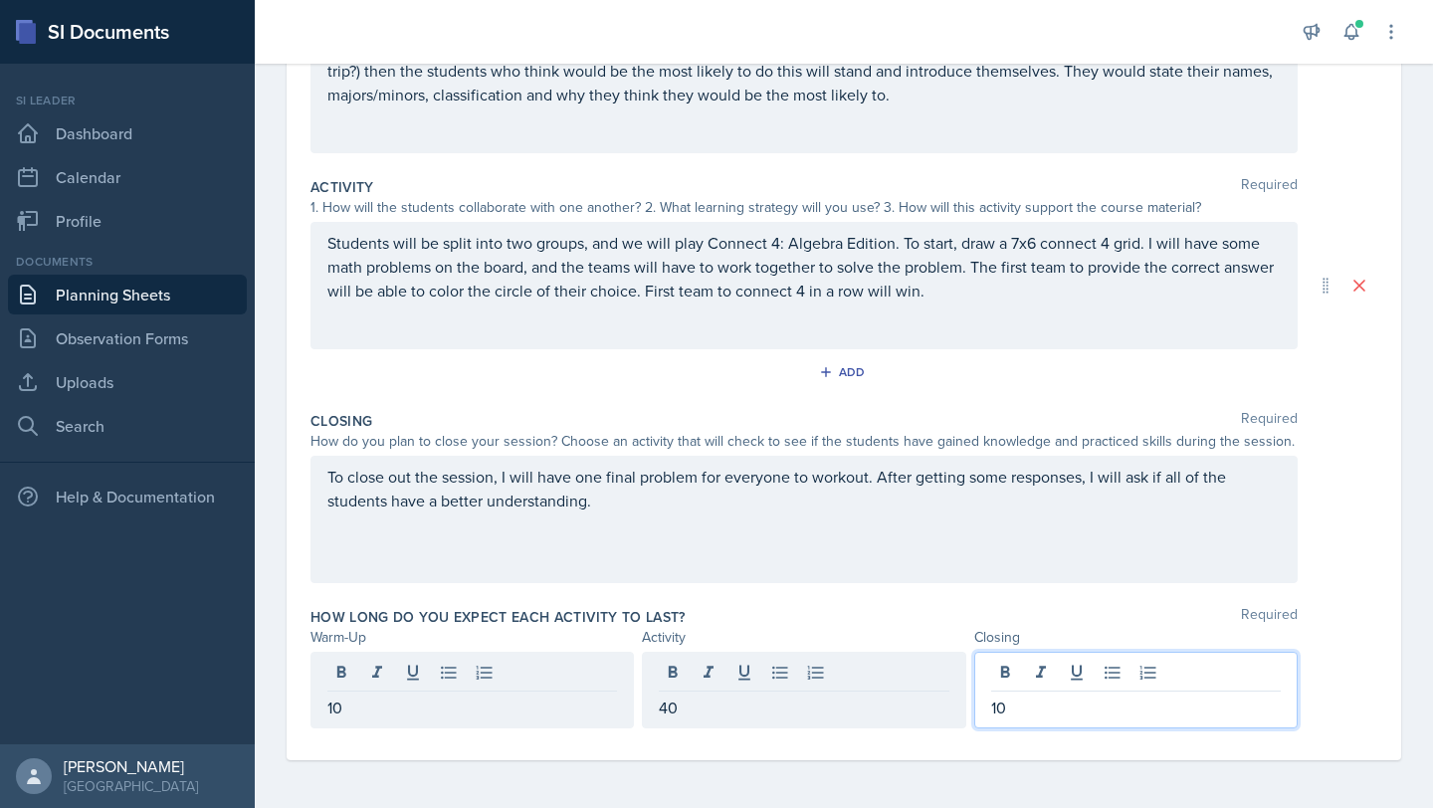
click at [1334, 648] on div "How long do you expect each activity to last? Required Warm-Up Activity Closing…" at bounding box center [843, 671] width 1067 height 145
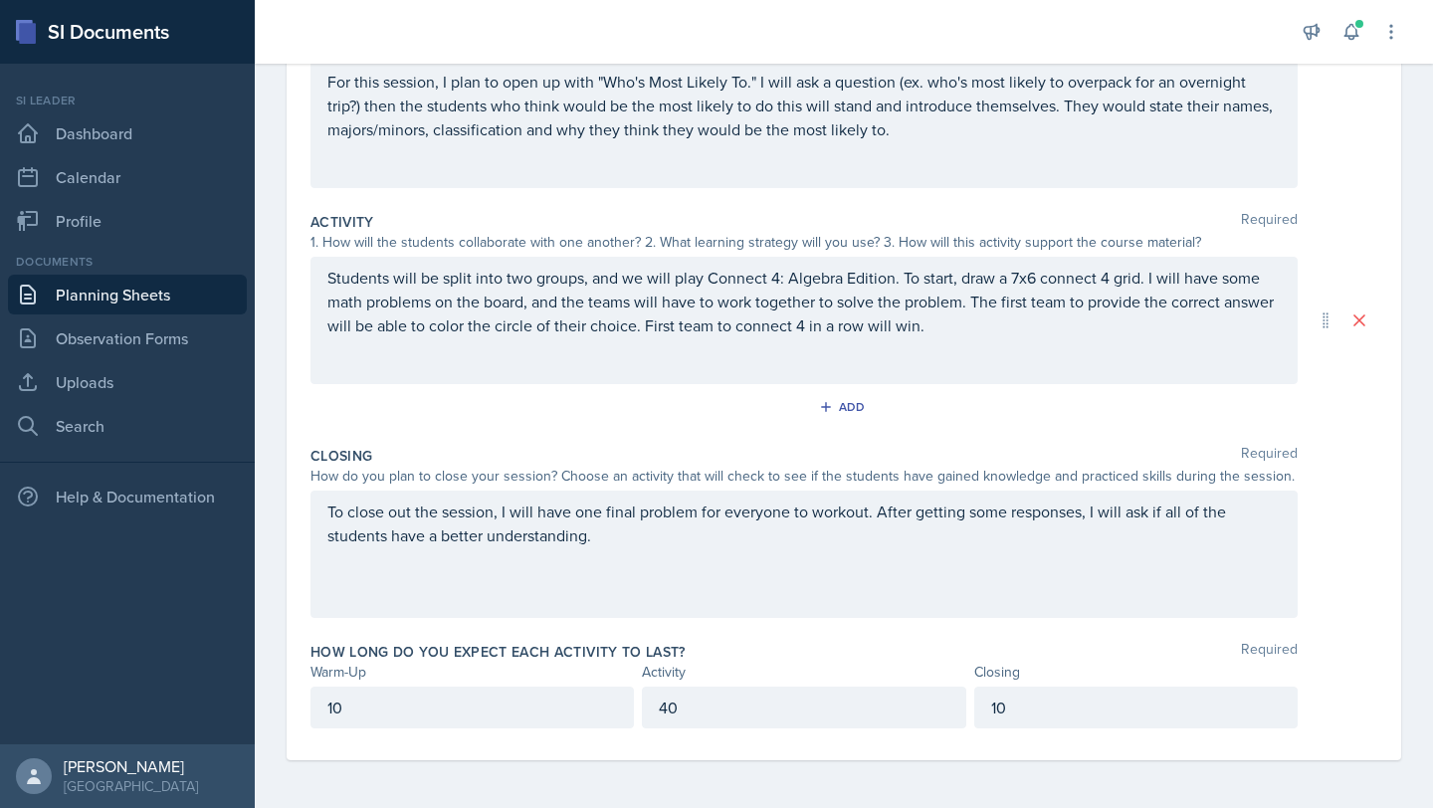
scroll to position [0, 0]
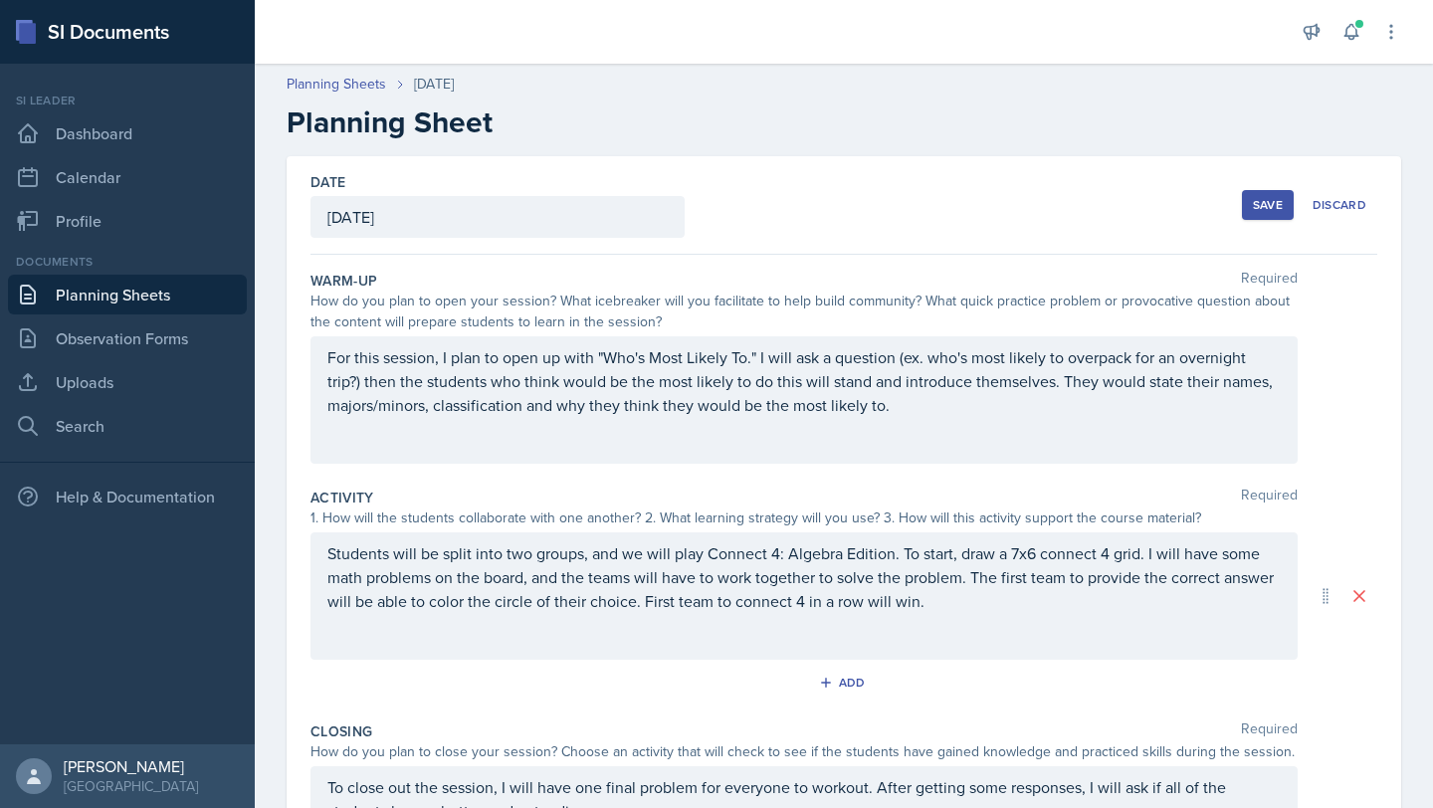
click at [1262, 209] on div "Save" at bounding box center [1268, 205] width 30 height 16
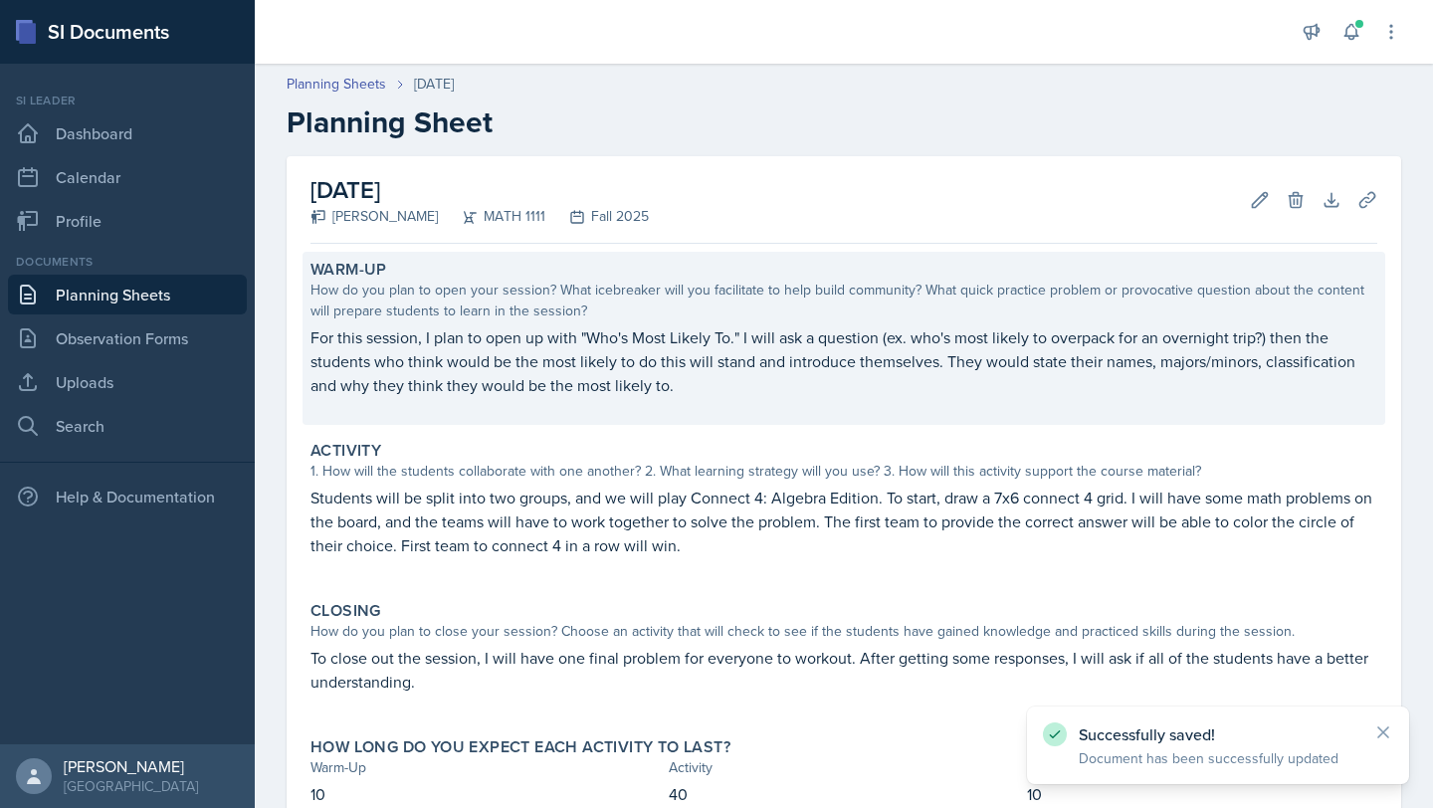
scroll to position [135, 0]
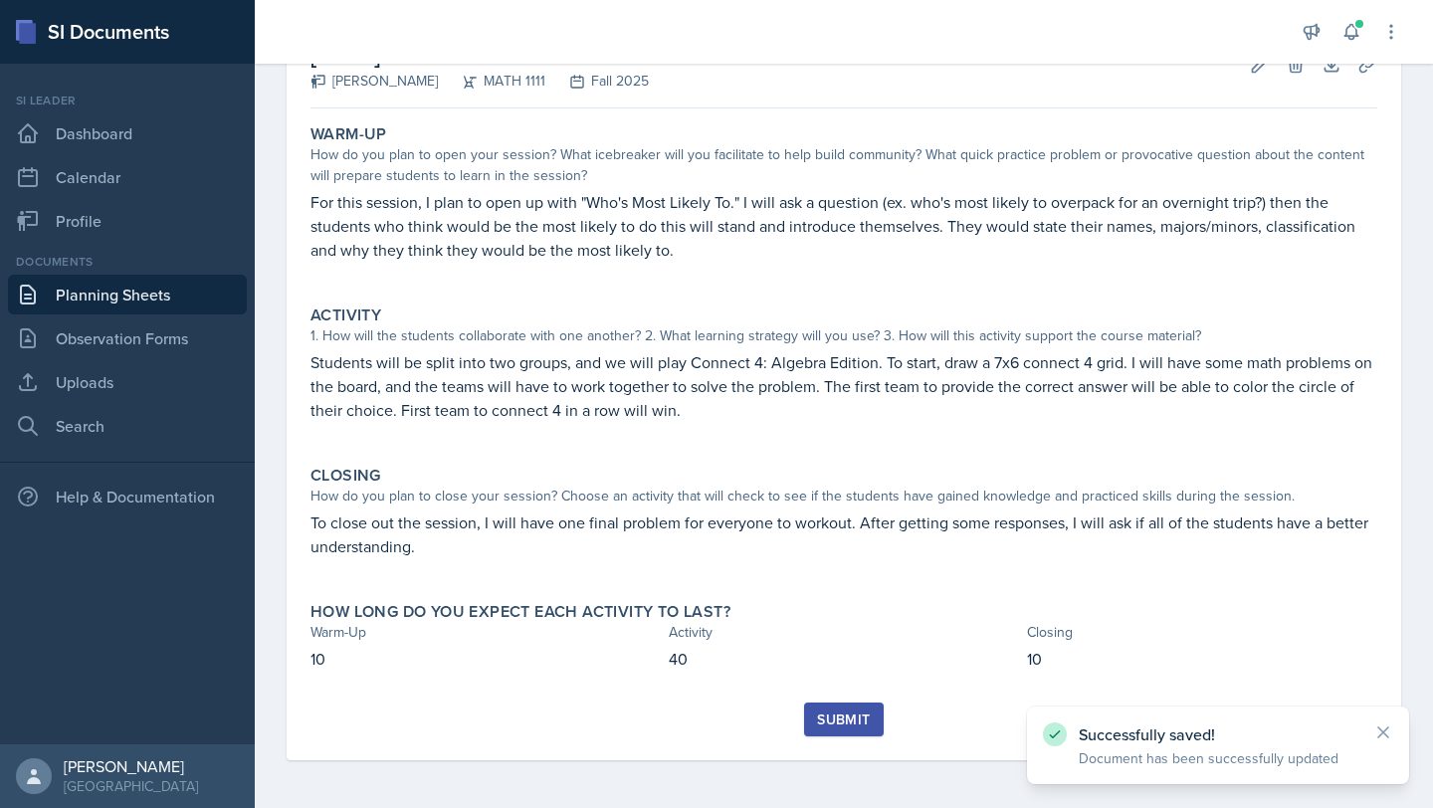
click at [851, 715] on div "Submit" at bounding box center [843, 719] width 53 height 16
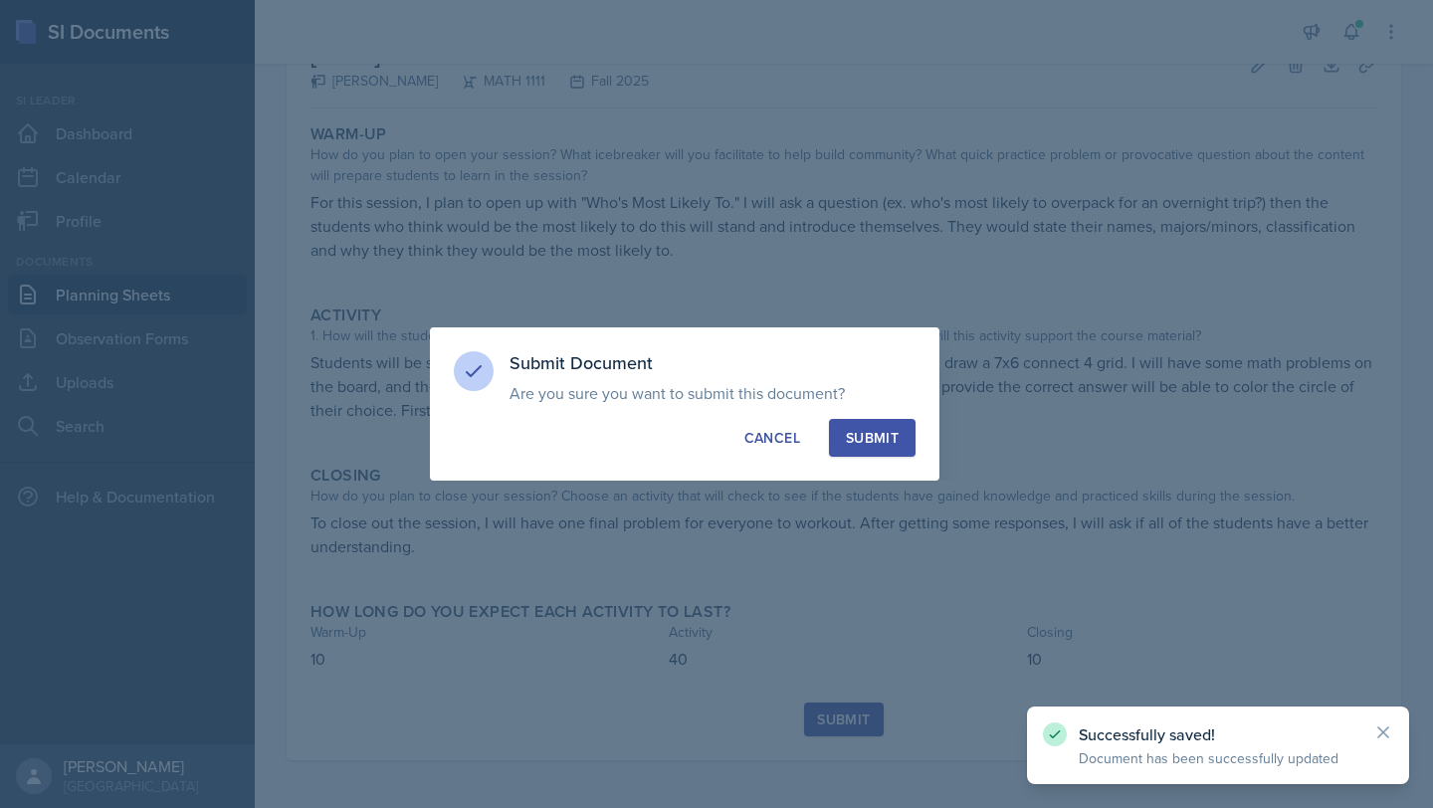
click at [895, 436] on div "Submit" at bounding box center [872, 438] width 53 height 20
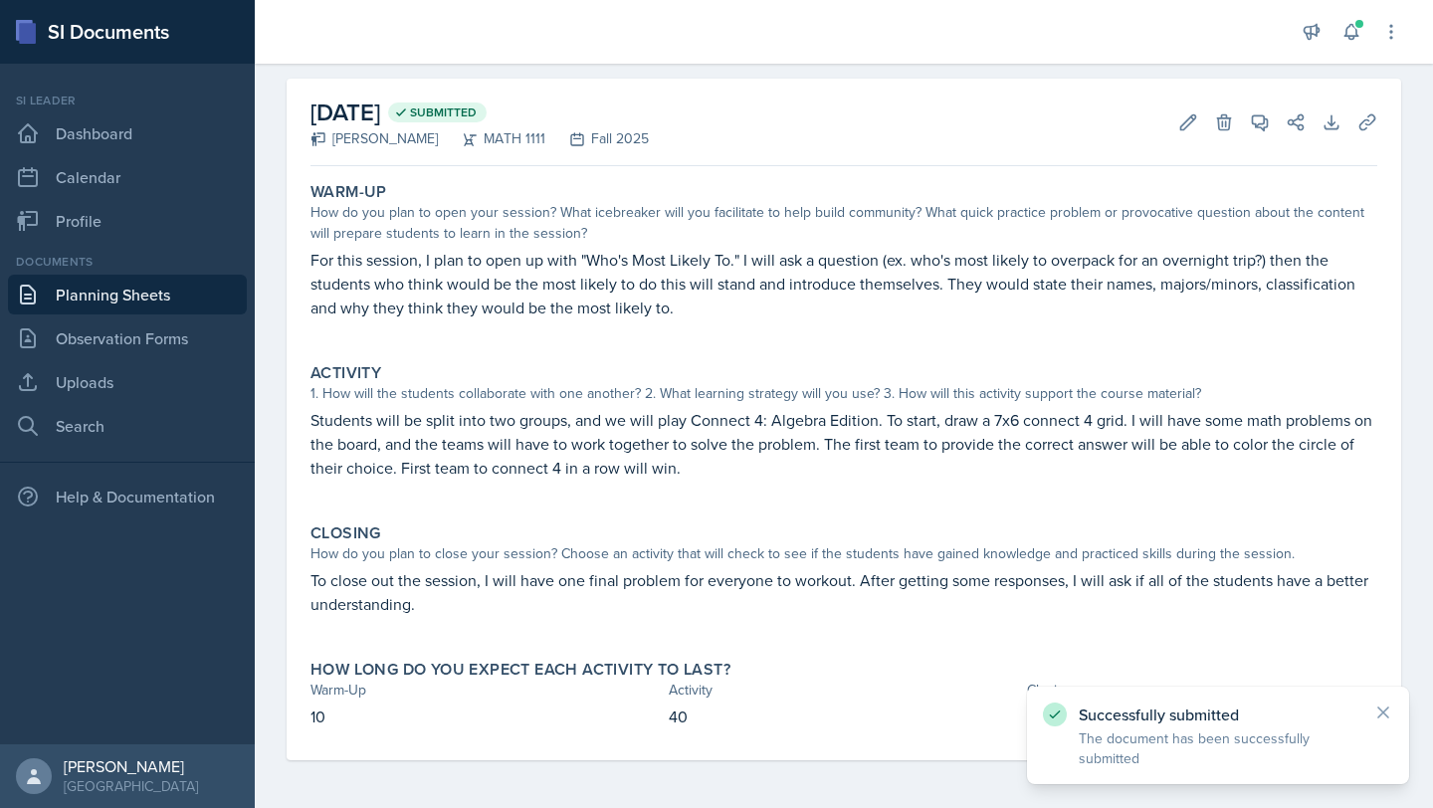
scroll to position [78, 0]
click at [1356, 38] on icon at bounding box center [1351, 32] width 20 height 20
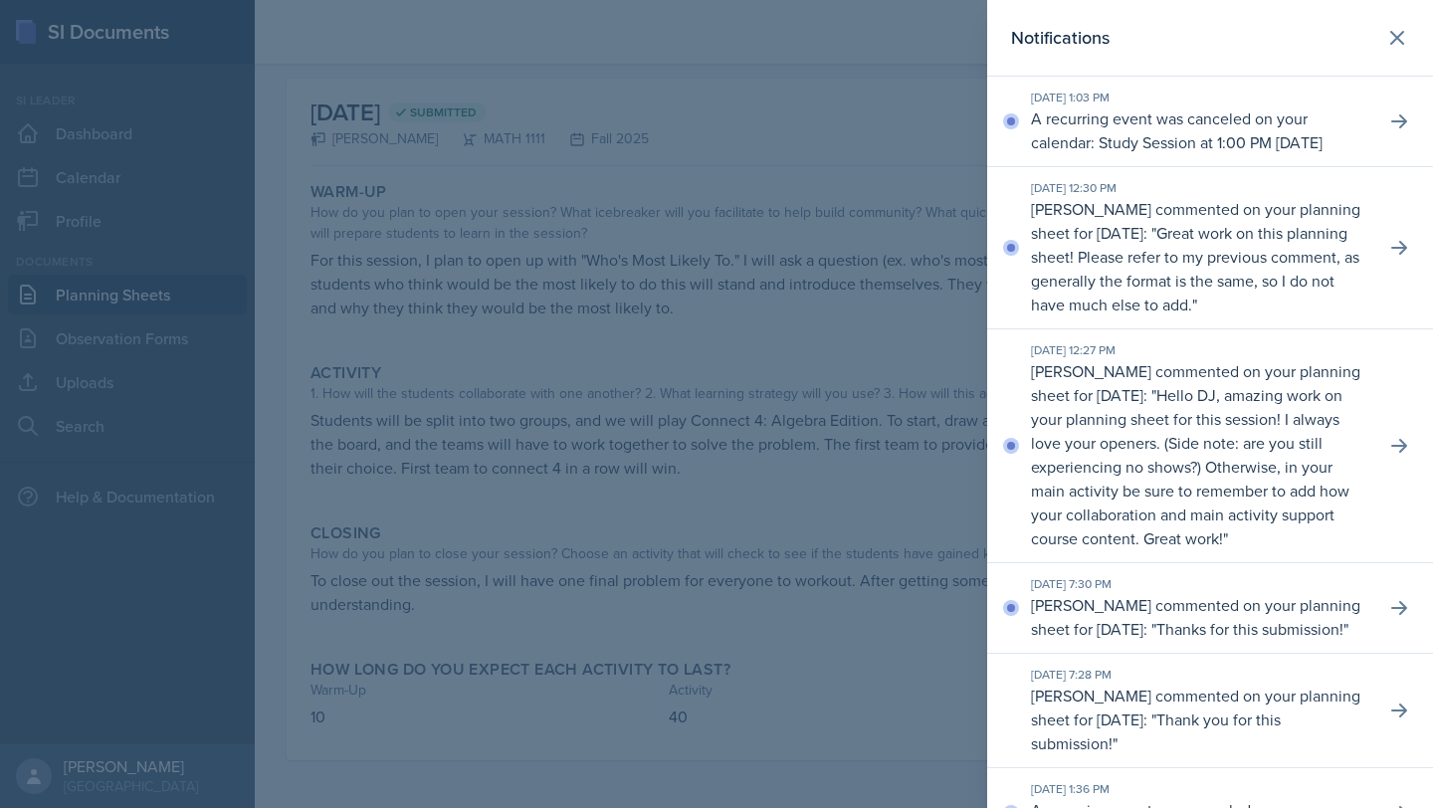
click at [816, 110] on div at bounding box center [716, 404] width 1433 height 808
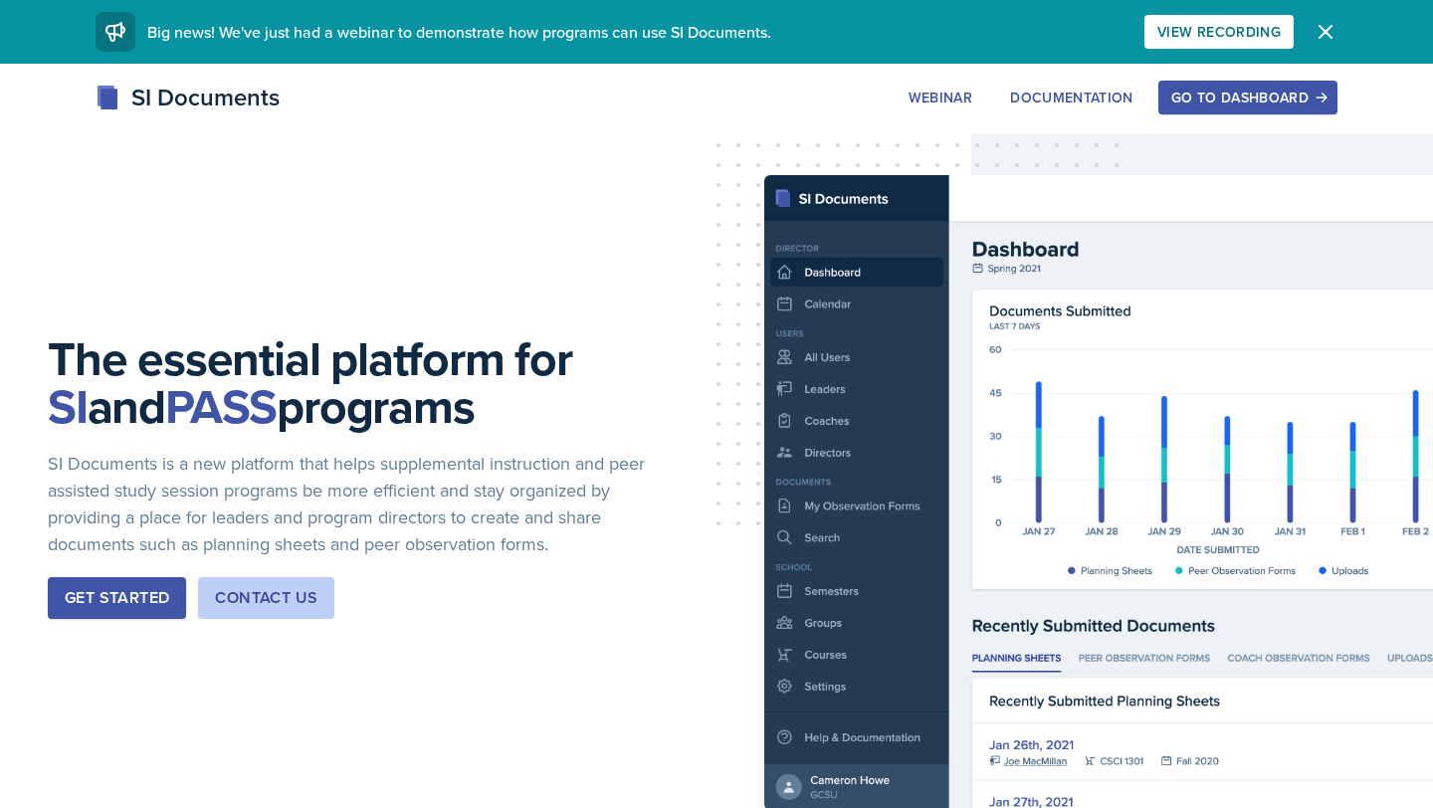
click at [1239, 98] on div "Go to Dashboard" at bounding box center [1247, 98] width 153 height 16
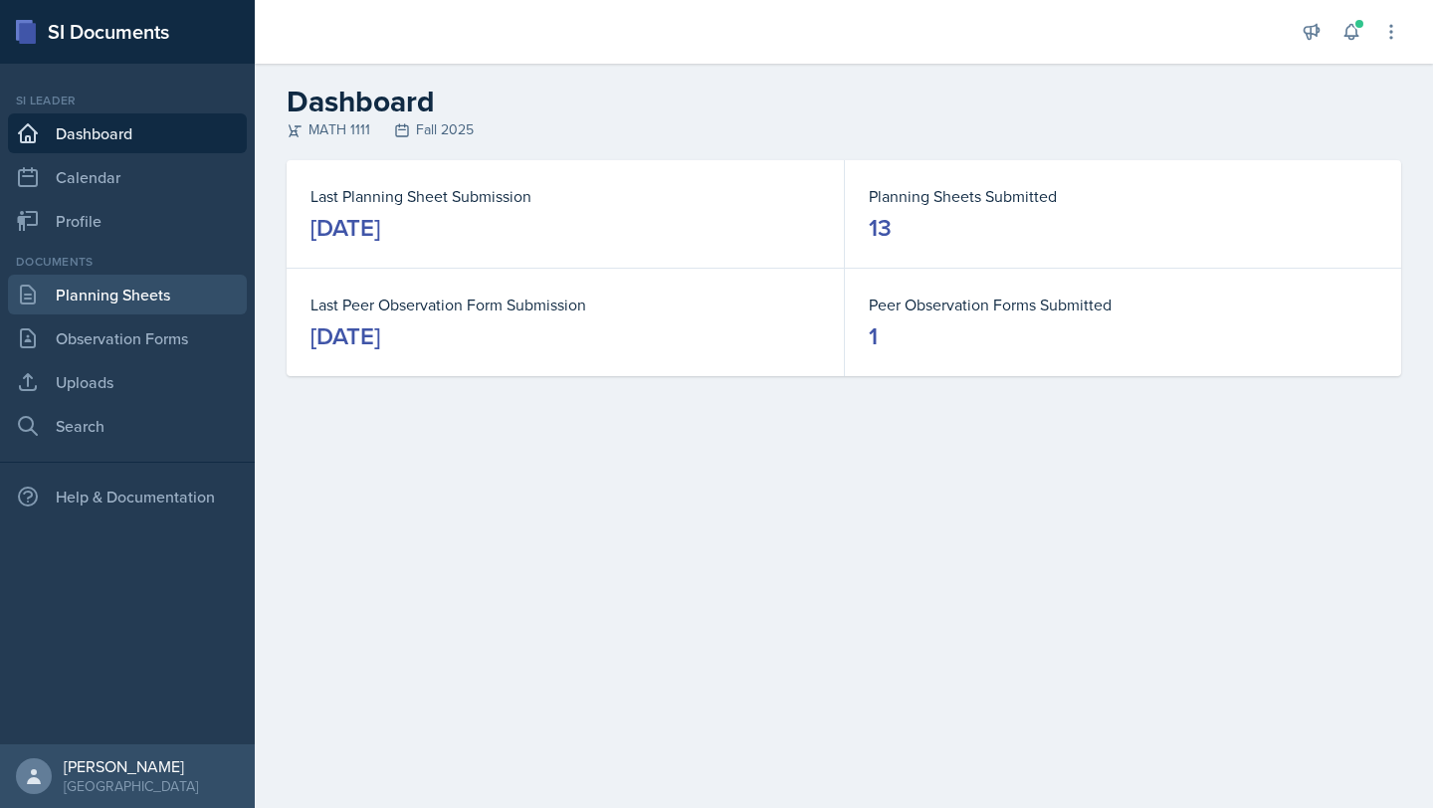
click at [142, 299] on link "Planning Sheets" at bounding box center [127, 295] width 239 height 40
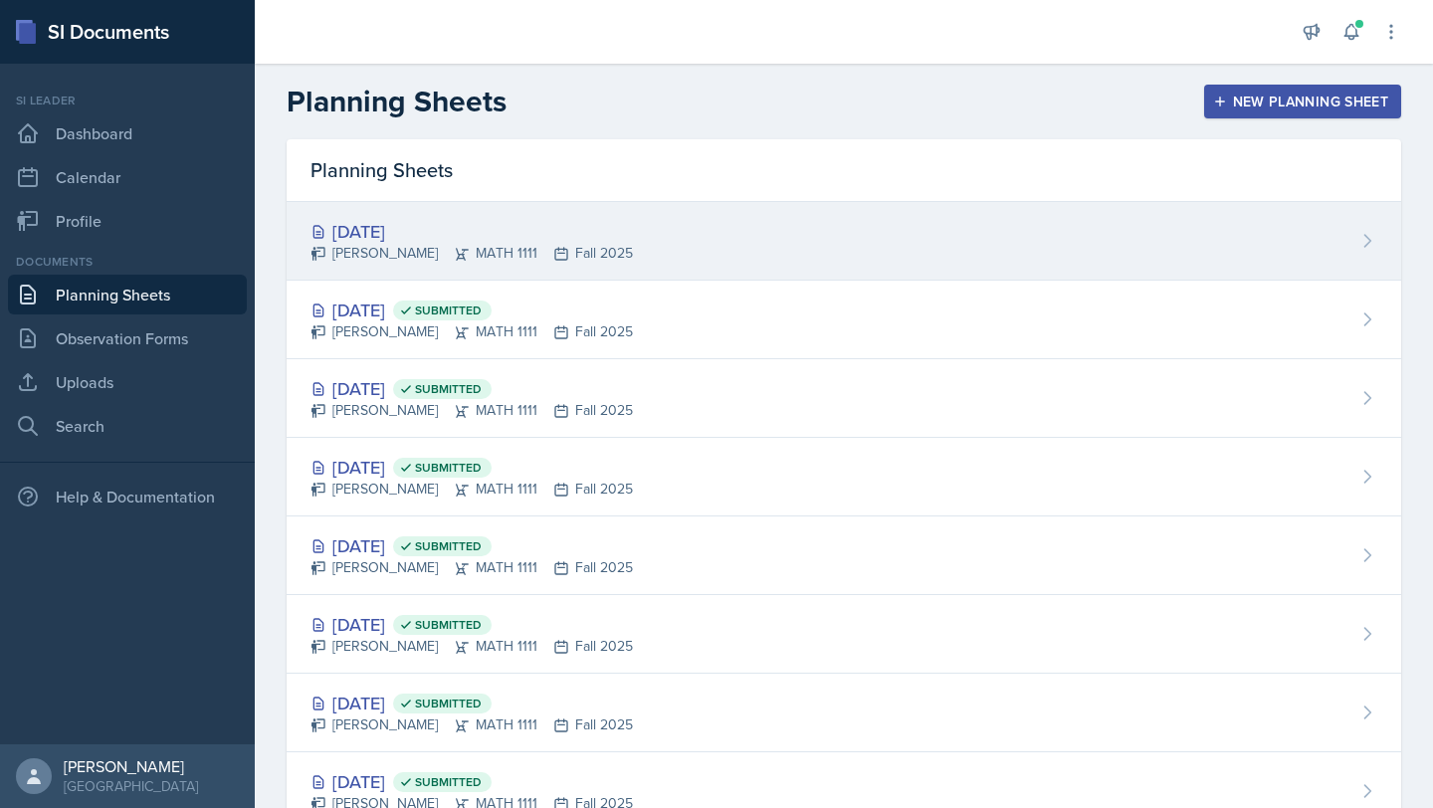
click at [881, 230] on div "Oct 8th, 2025 DJ Edwards MATH 1111 Fall 2025" at bounding box center [844, 241] width 1114 height 79
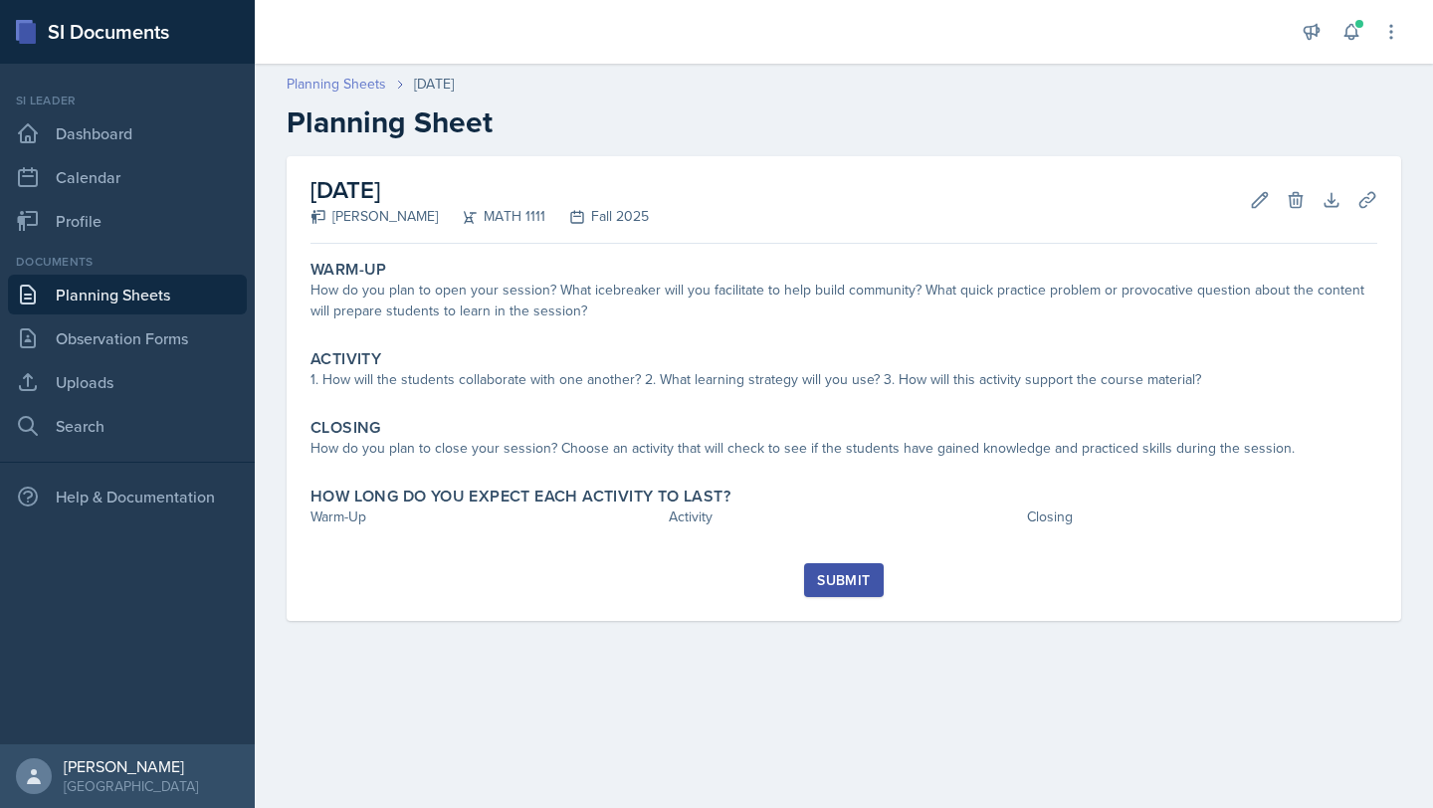
click at [358, 79] on link "Planning Sheets" at bounding box center [337, 84] width 100 height 21
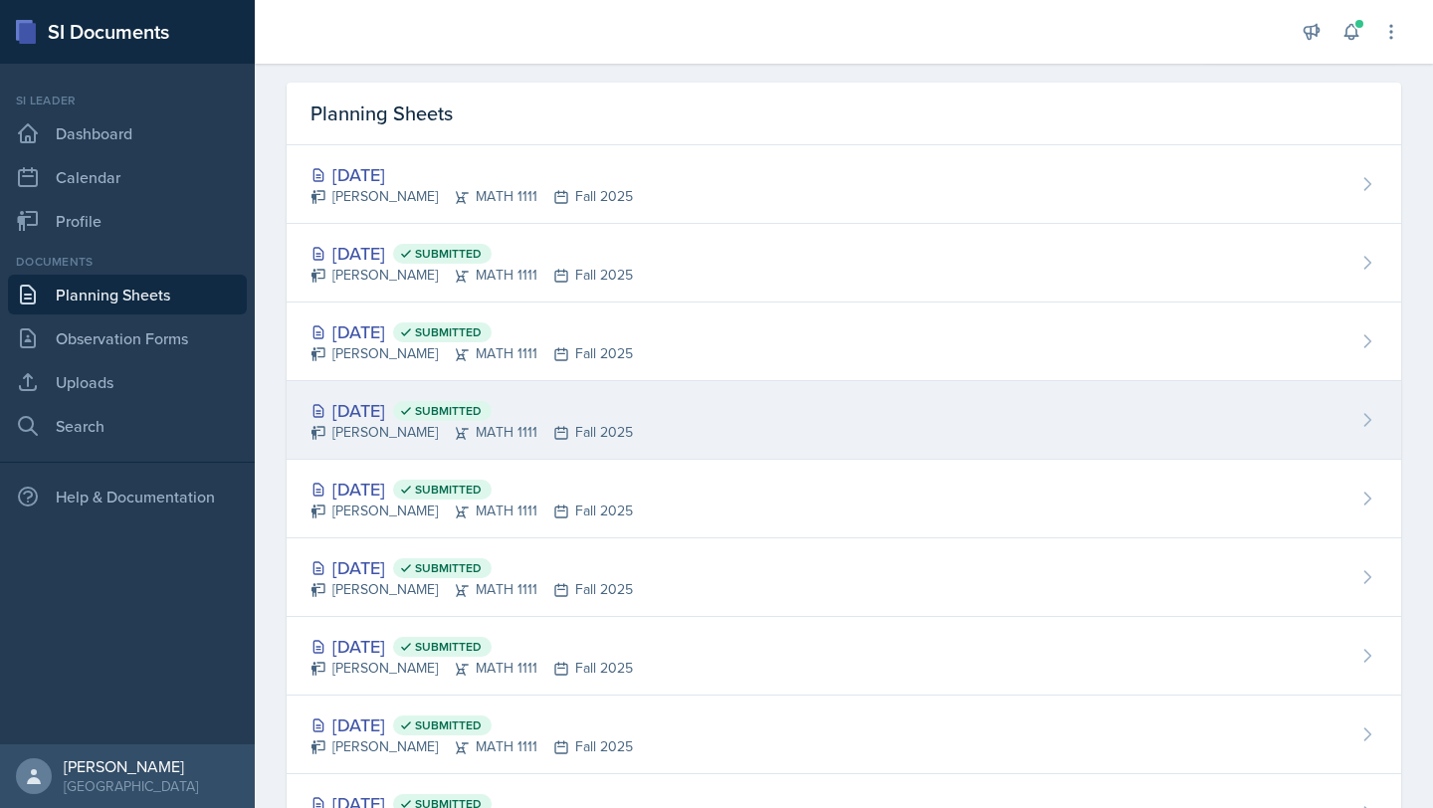
scroll to position [59, 0]
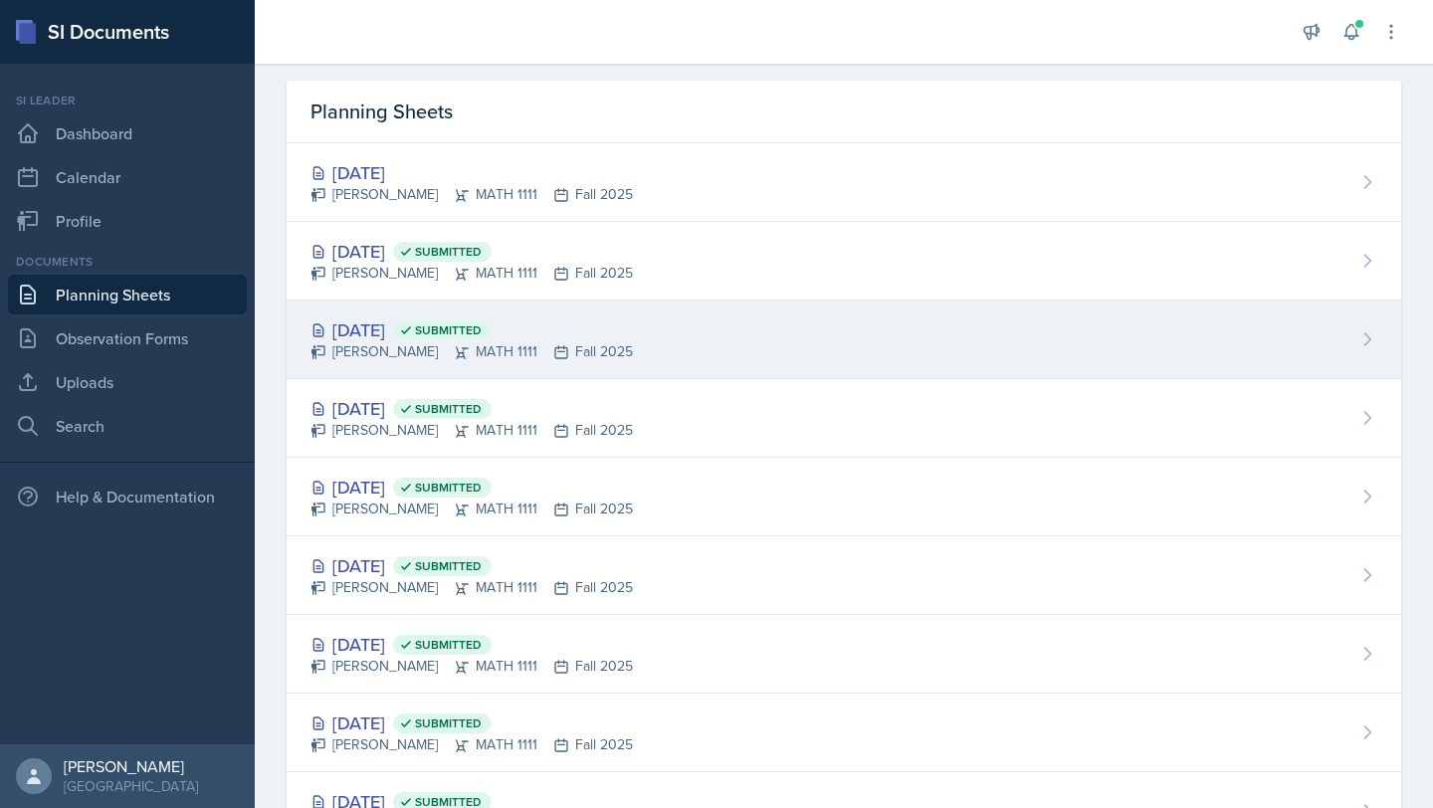
click at [688, 333] on div "Oct 1st, 2025 Submitted DJ Edwards MATH 1111 Fall 2025" at bounding box center [844, 340] width 1114 height 79
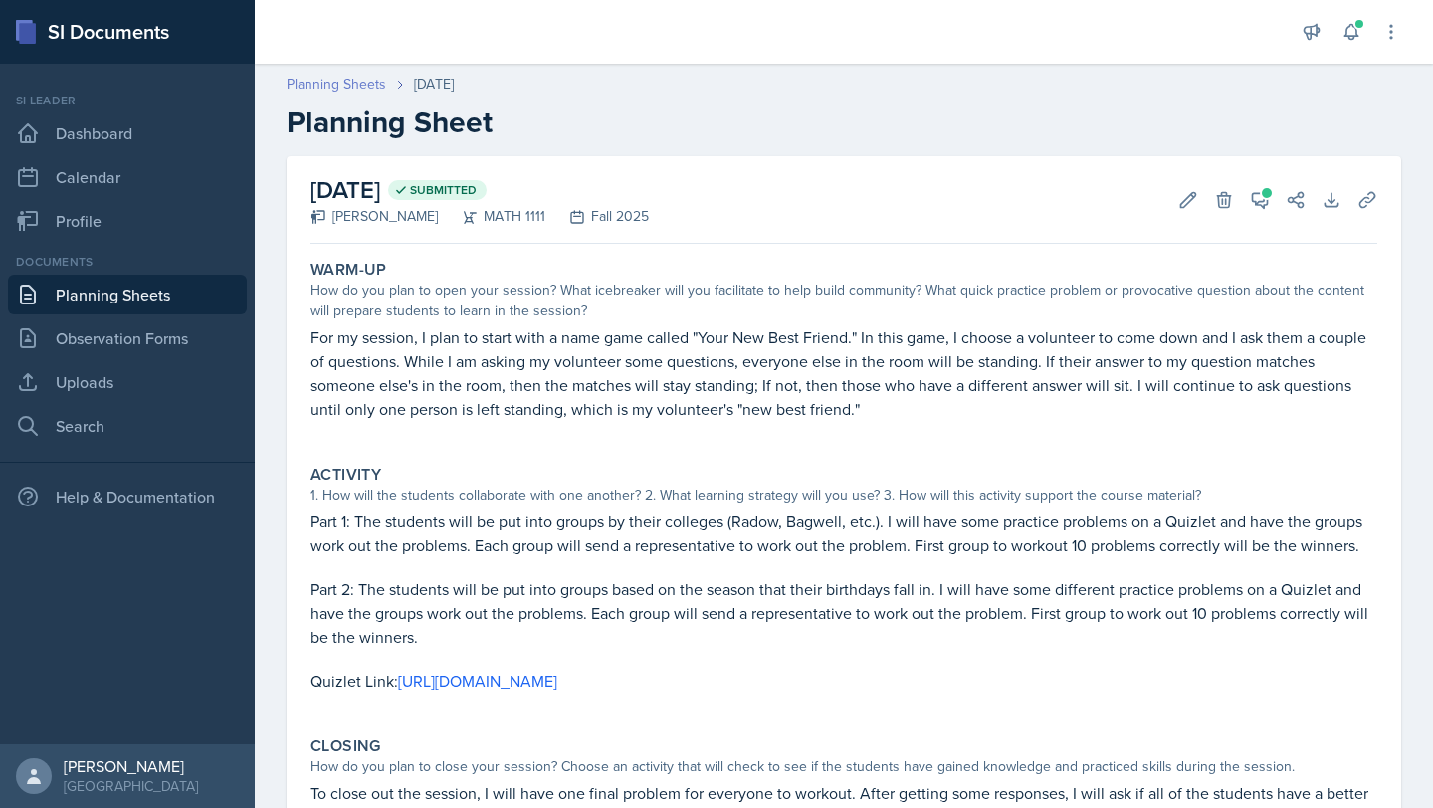
click at [371, 83] on link "Planning Sheets" at bounding box center [337, 84] width 100 height 21
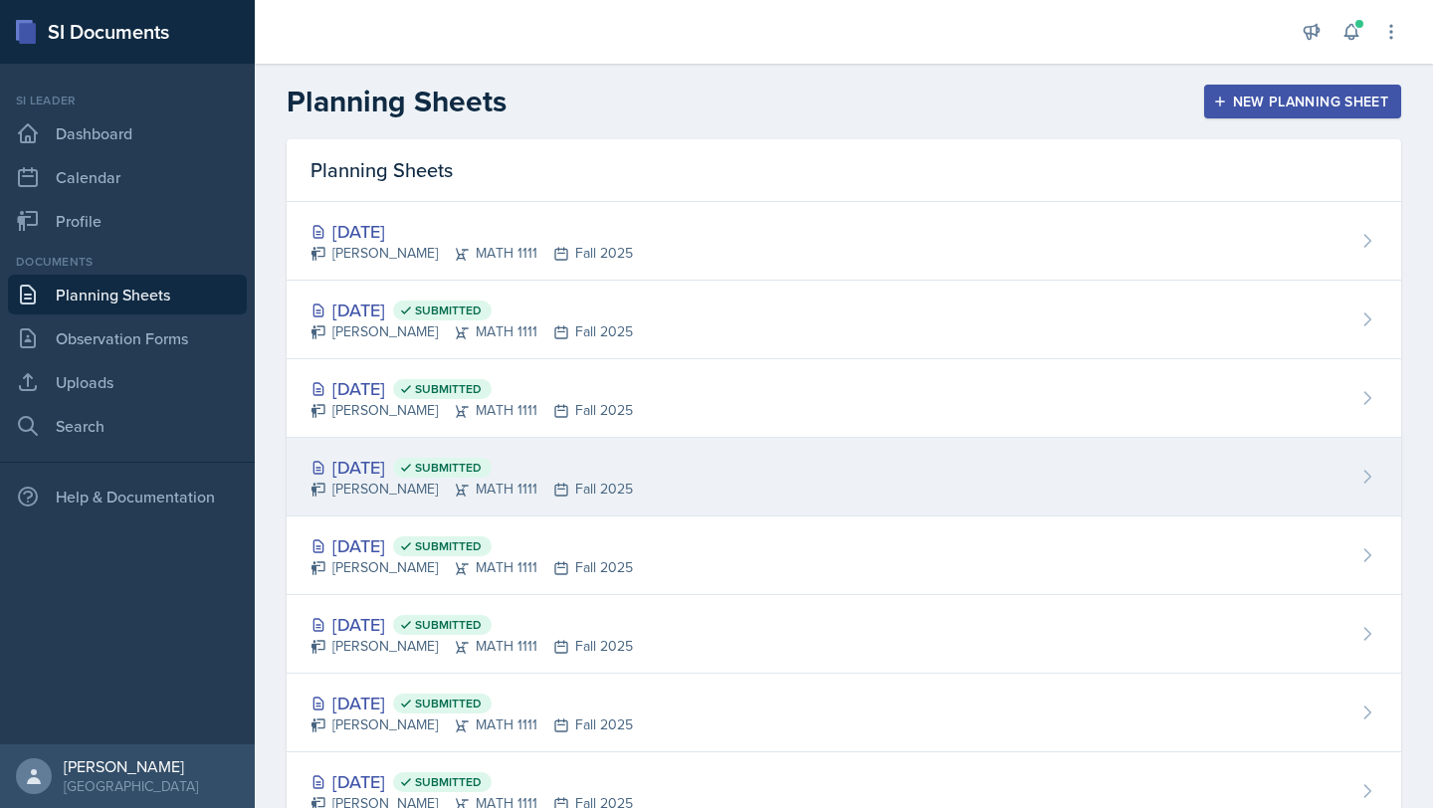
click at [356, 451] on div "Sep 29th, 2025 Submitted DJ Edwards MATH 1111 Fall 2025" at bounding box center [844, 477] width 1114 height 79
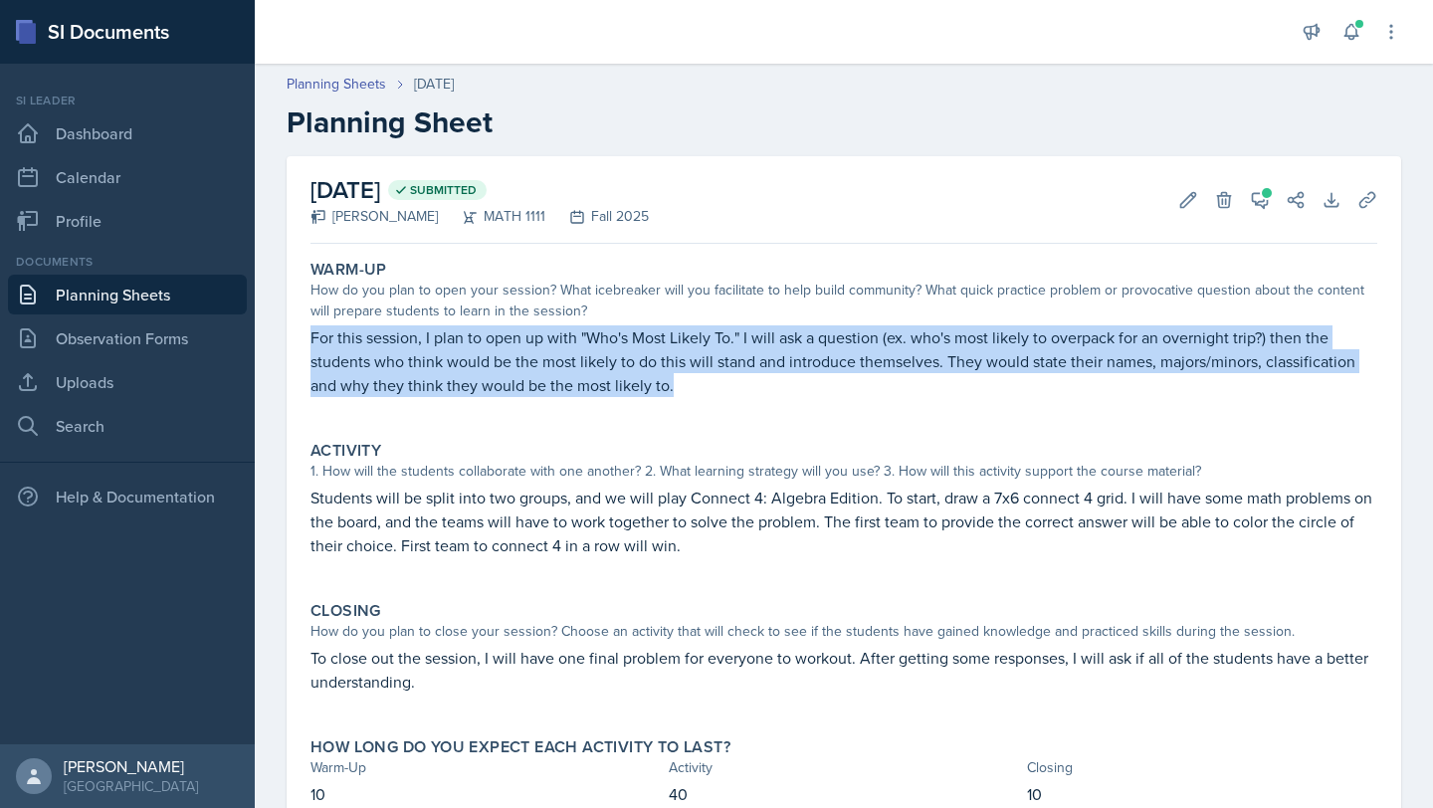
drag, startPoint x: 310, startPoint y: 330, endPoint x: 933, endPoint y: 398, distance: 626.6
click at [932, 397] on div "For this session, I plan to open up with "Who's Most Likely To." I will ask a q…" at bounding box center [843, 371] width 1067 height 92
copy p "For this session, I plan to open up with "Who's Most Likely To." I will ask a q…"
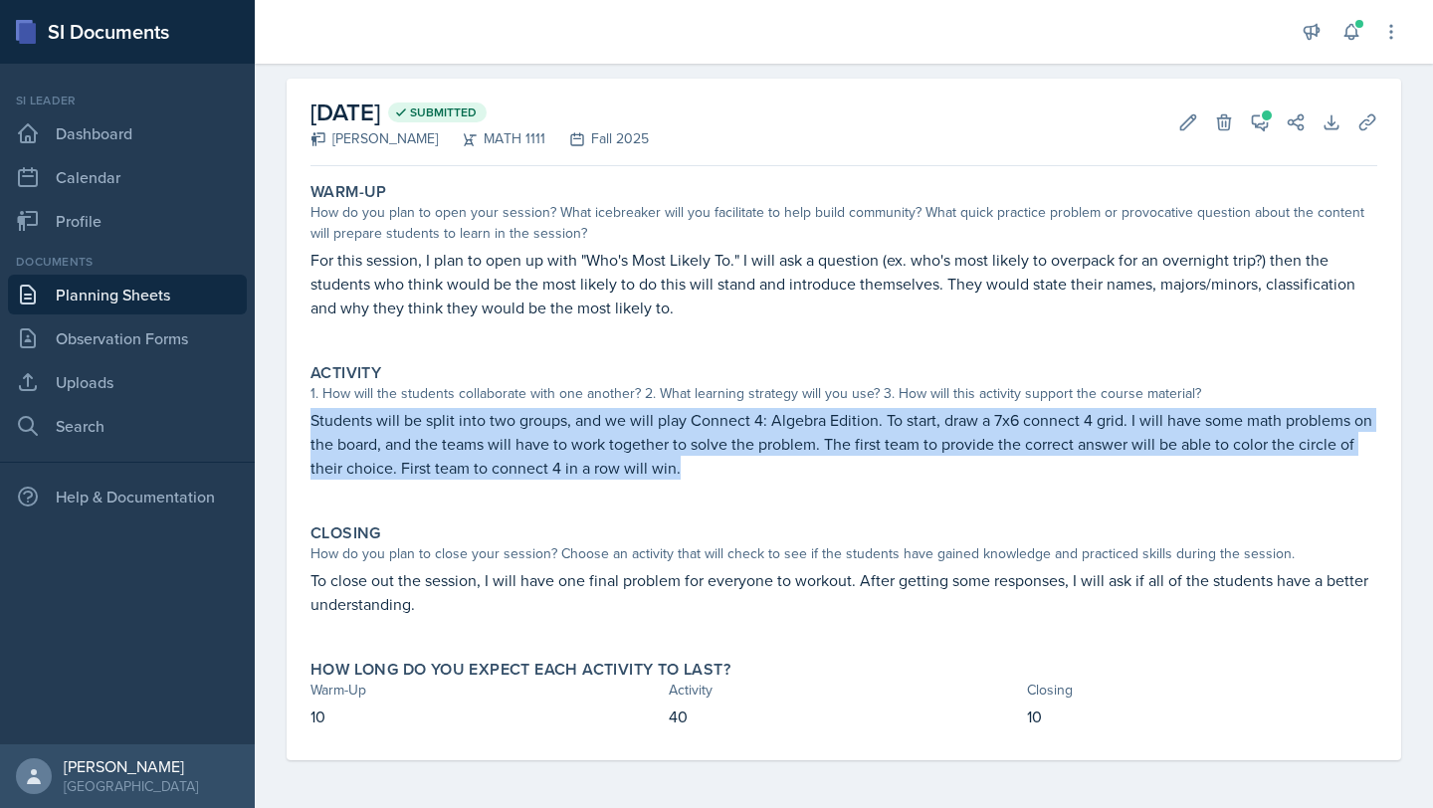
drag, startPoint x: 307, startPoint y: 414, endPoint x: 709, endPoint y: 479, distance: 407.2
click at [719, 480] on div "Activity 1. How will the students collaborate with one another? 2. What learnin…" at bounding box center [843, 431] width 1083 height 152
copy p "Students will be split into two groups, and we will play Connect 4: Algebra Edi…"
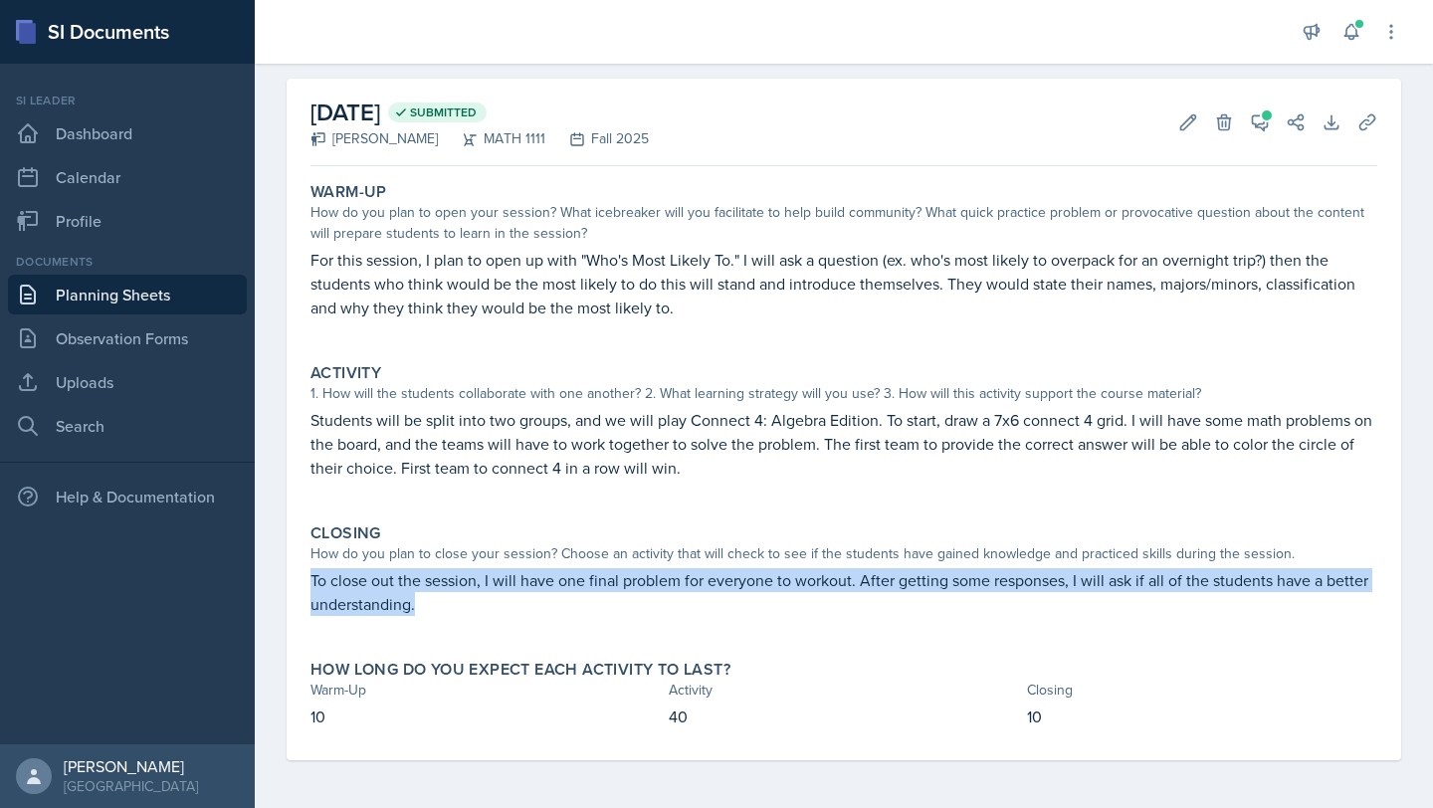
drag, startPoint x: 308, startPoint y: 577, endPoint x: 445, endPoint y: 616, distance: 141.7
click at [446, 617] on div "Closing How do you plan to close your session? Choose an activity that will che…" at bounding box center [843, 579] width 1083 height 128
copy p "To close out the session, I will have one final problem for everyone to workout…"
